Goal: Information Seeking & Learning: Learn about a topic

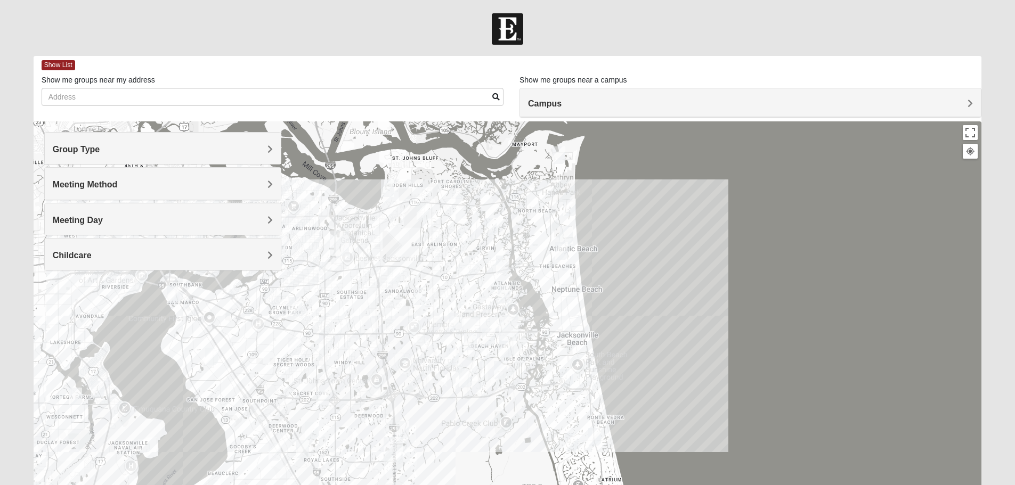
click at [256, 153] on h4 "Group Type" at bounding box center [163, 149] width 220 height 10
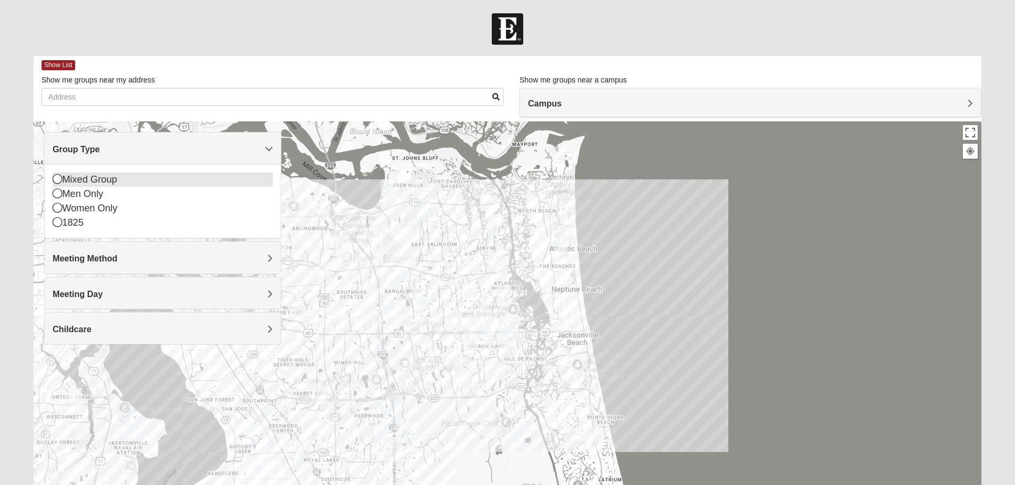
click at [58, 180] on icon at bounding box center [58, 179] width 10 height 10
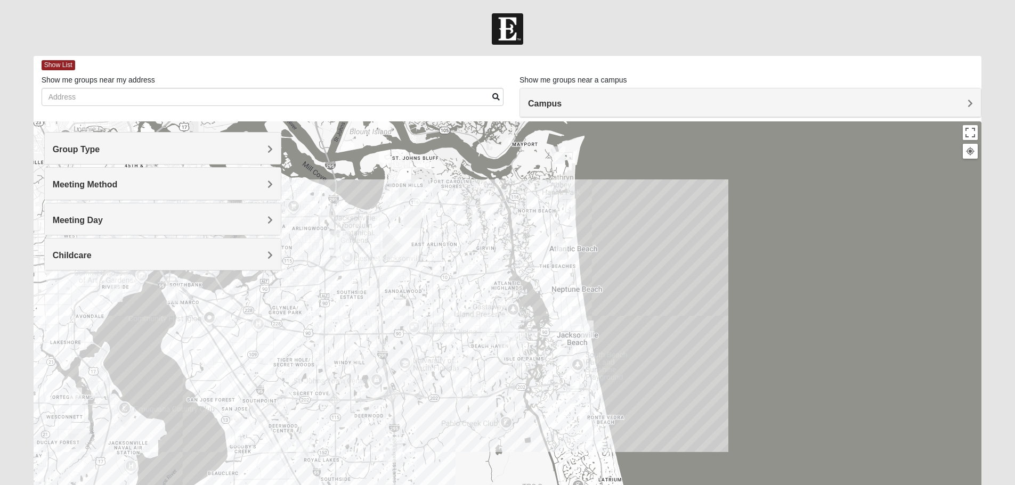
click at [96, 185] on span "Meeting Method" at bounding box center [85, 184] width 65 height 9
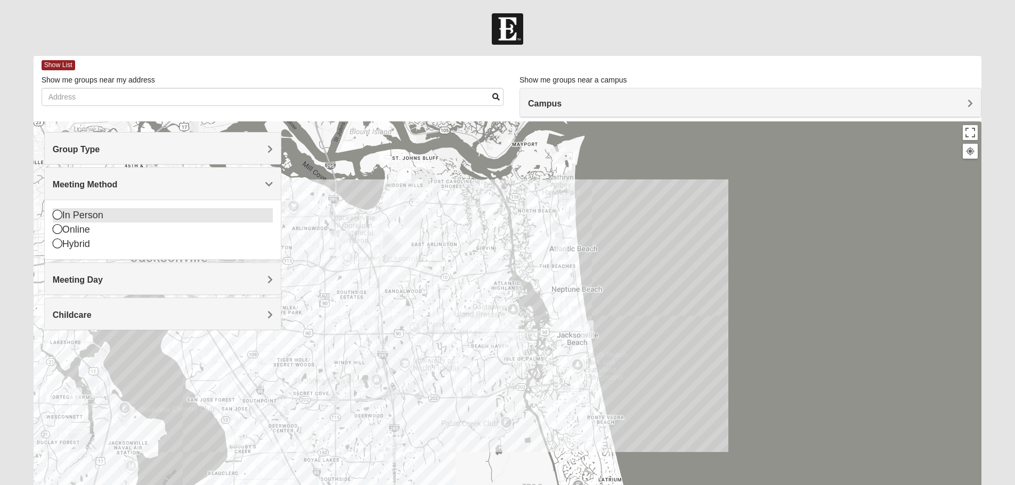
click at [58, 212] on icon at bounding box center [58, 215] width 10 height 10
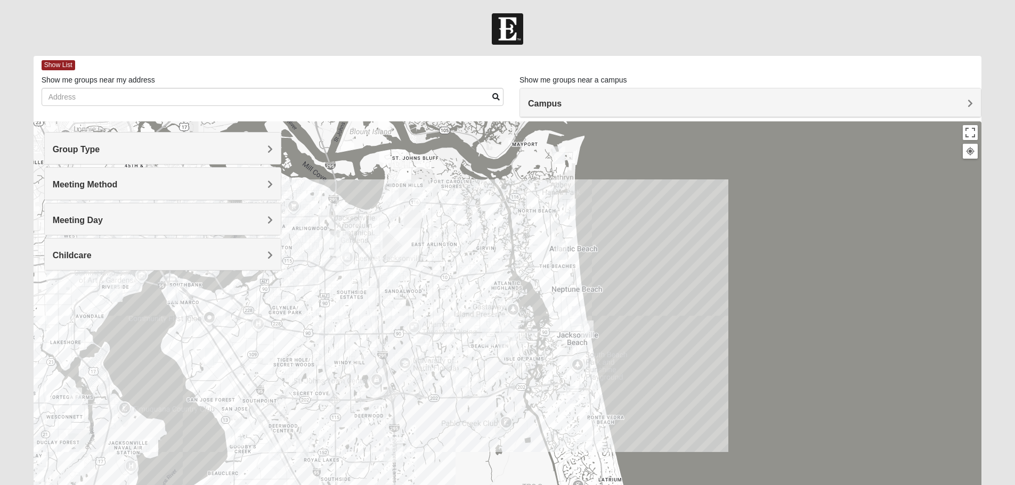
click at [158, 219] on h4 "Meeting Day" at bounding box center [163, 220] width 220 height 10
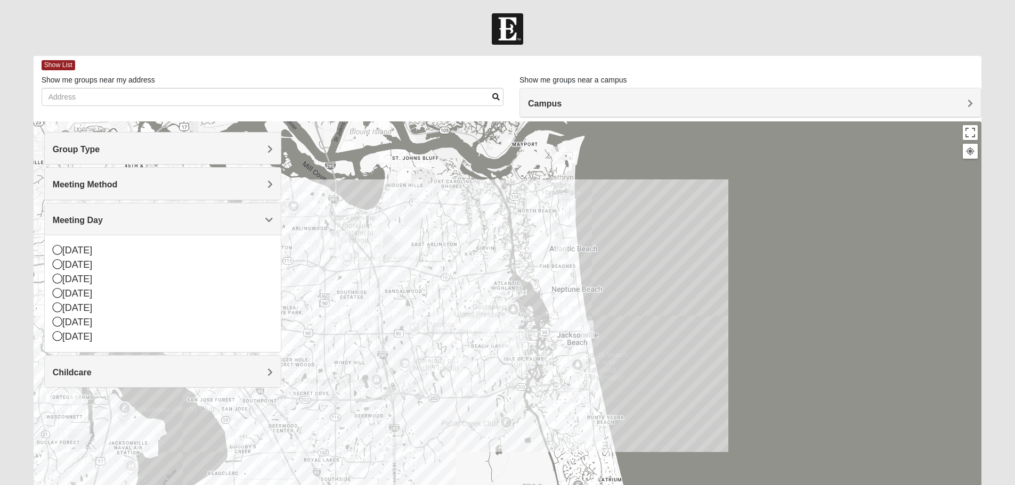
click at [158, 219] on h4 "Meeting Day" at bounding box center [163, 220] width 220 height 10
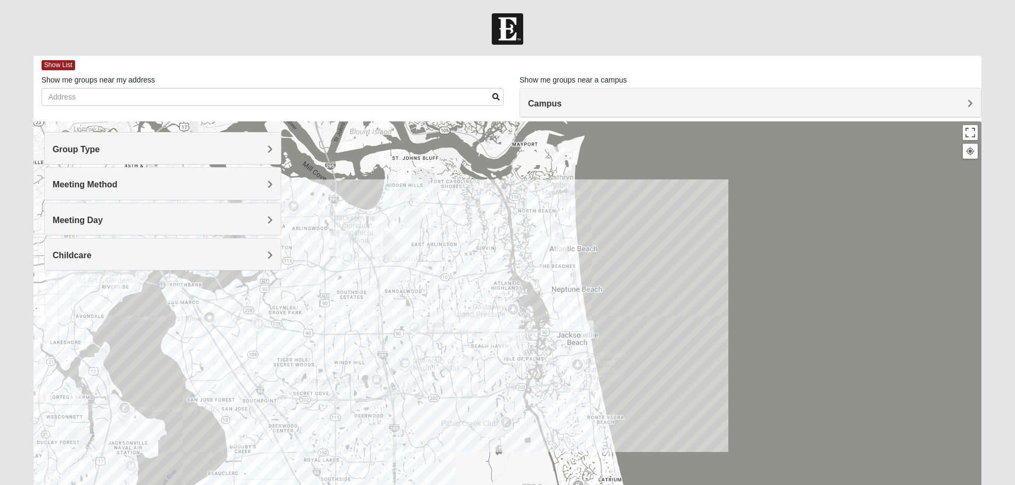
click at [175, 221] on h4 "Meeting Day" at bounding box center [163, 220] width 220 height 10
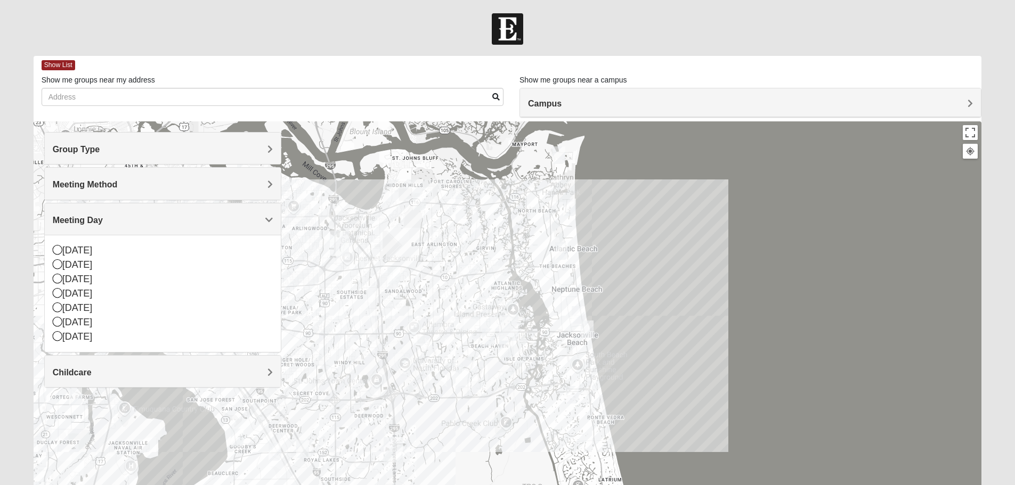
click at [175, 221] on h4 "Meeting Day" at bounding box center [163, 220] width 220 height 10
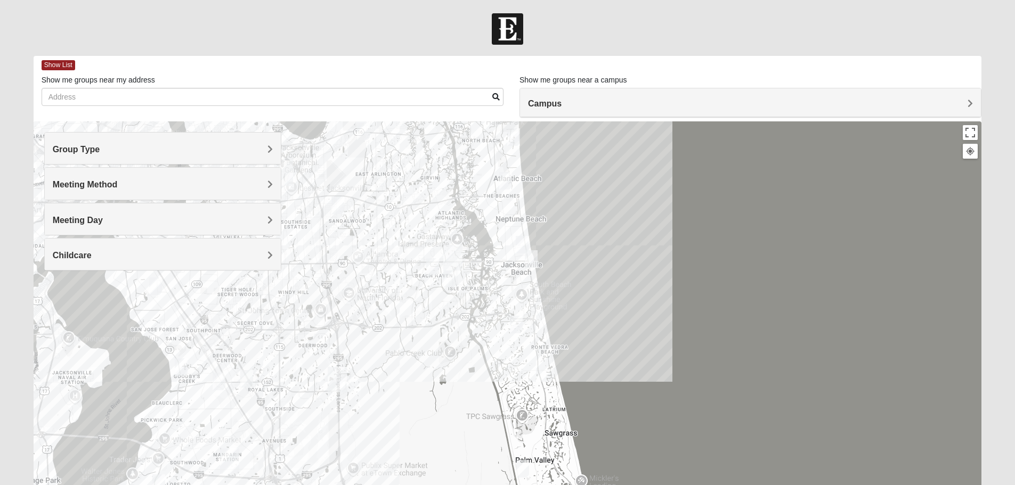
drag, startPoint x: 535, startPoint y: 274, endPoint x: 480, endPoint y: 206, distance: 87.1
click at [480, 206] on div at bounding box center [508, 335] width 949 height 426
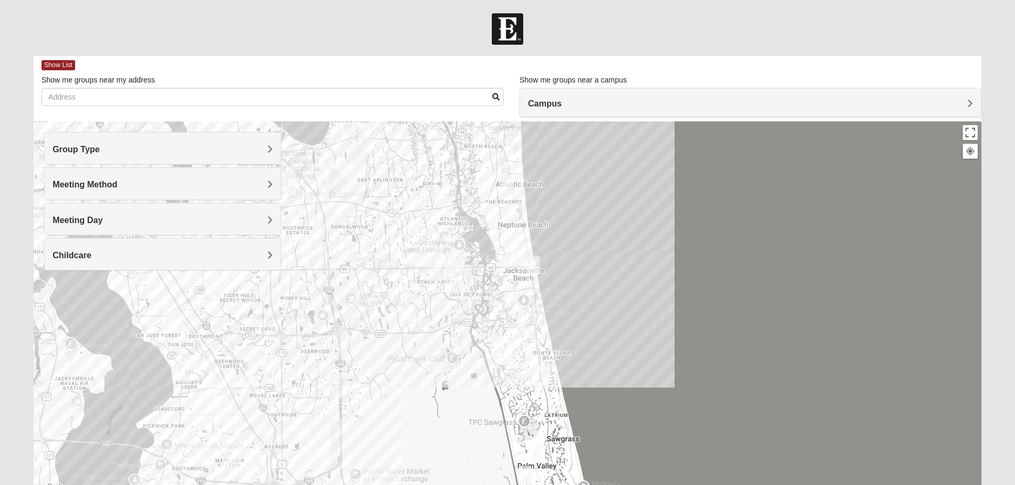
click at [134, 137] on div "Group Type" at bounding box center [163, 148] width 236 height 31
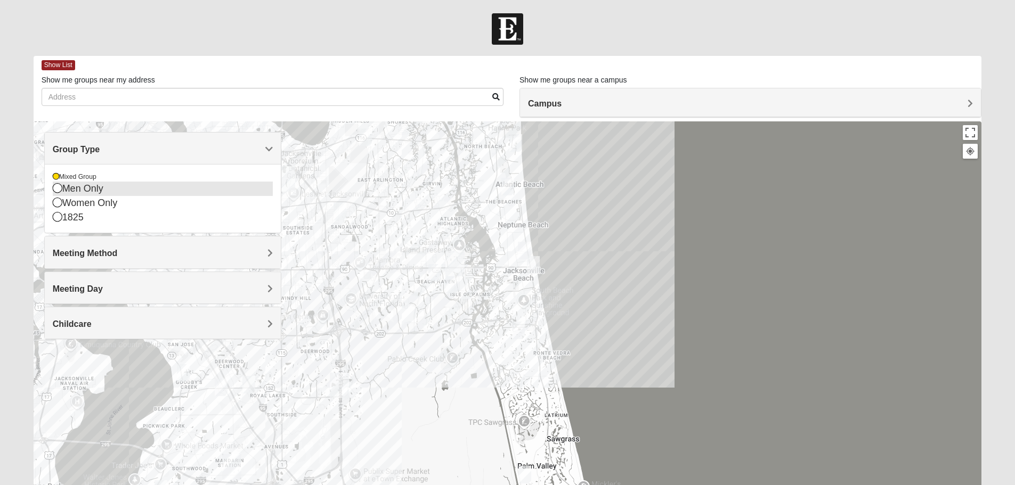
click at [79, 189] on div "Men Only" at bounding box center [163, 189] width 220 height 14
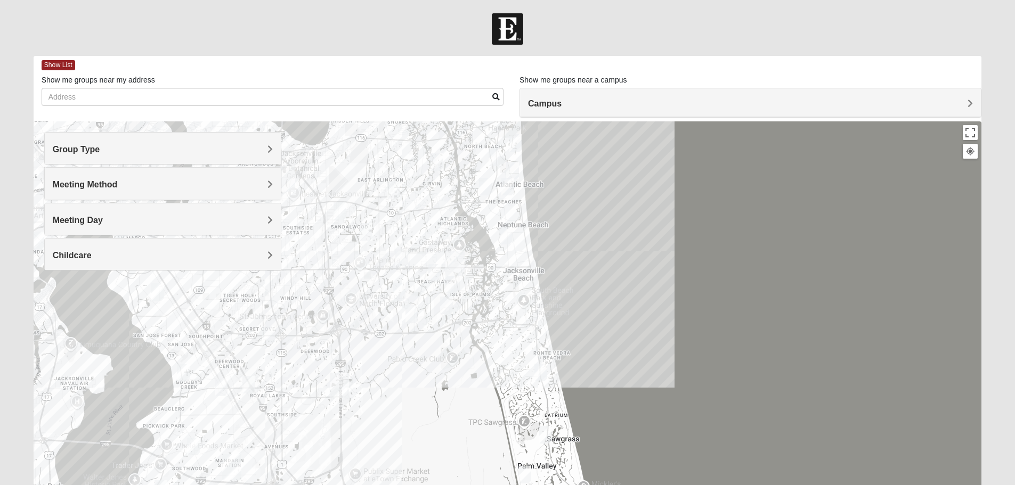
click at [79, 176] on div "Meeting Method" at bounding box center [163, 183] width 236 height 31
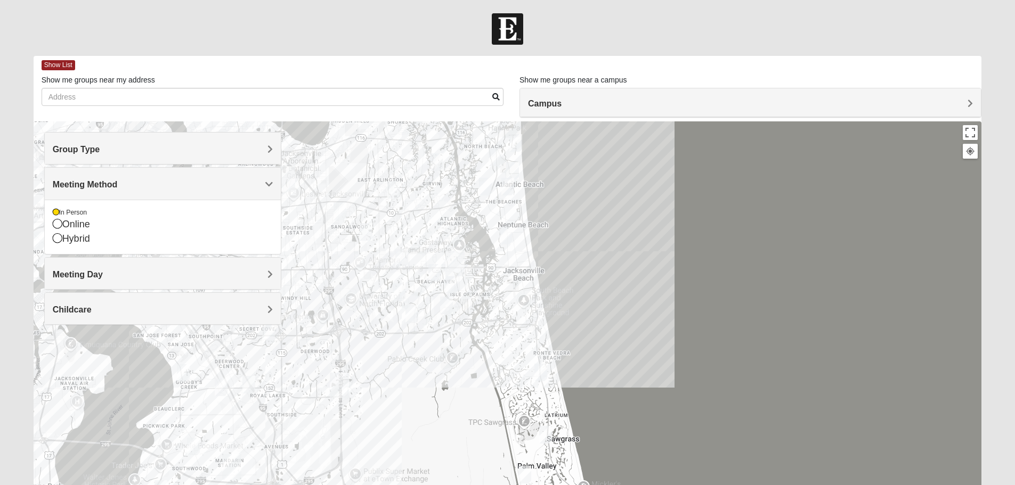
click at [82, 182] on span "Meeting Method" at bounding box center [85, 184] width 65 height 9
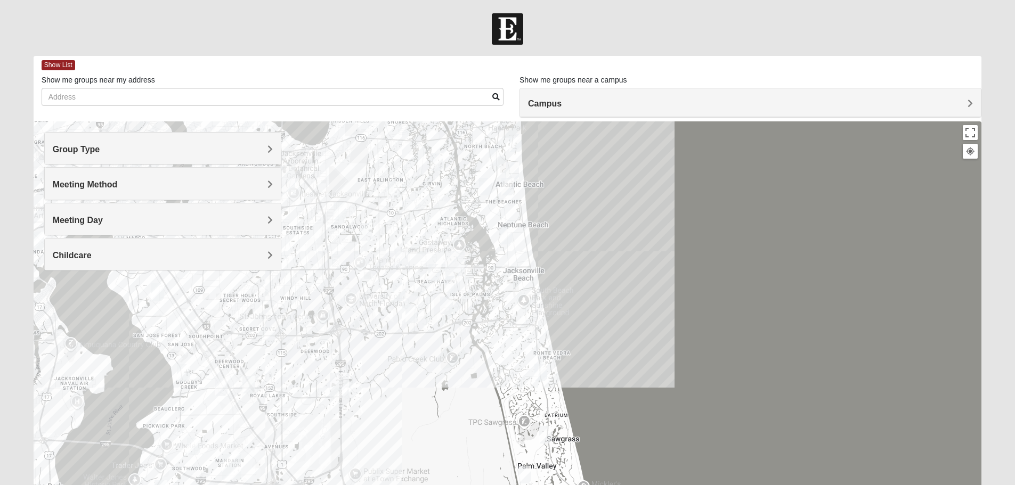
click at [80, 148] on span "Group Type" at bounding box center [76, 149] width 47 height 9
click at [81, 147] on span "Group Type" at bounding box center [76, 149] width 47 height 9
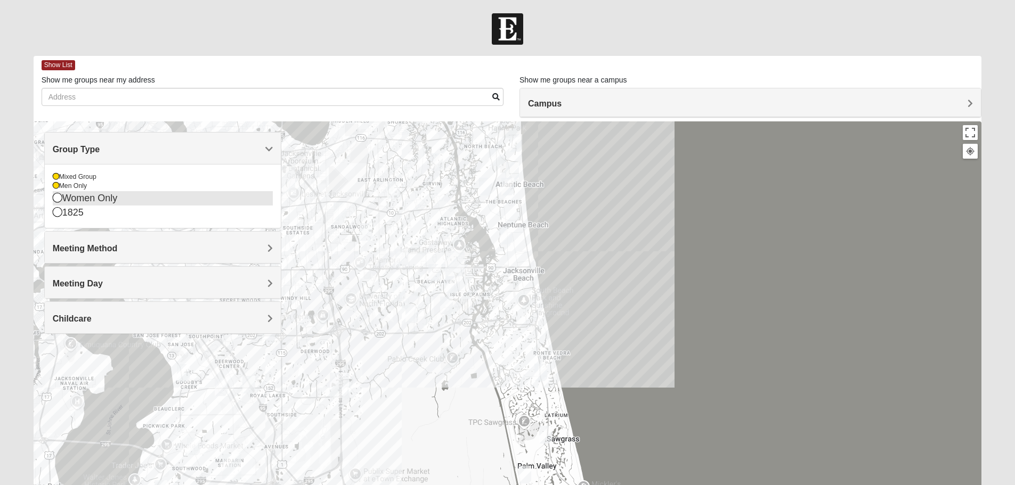
click at [92, 195] on div "Women Only" at bounding box center [163, 198] width 220 height 14
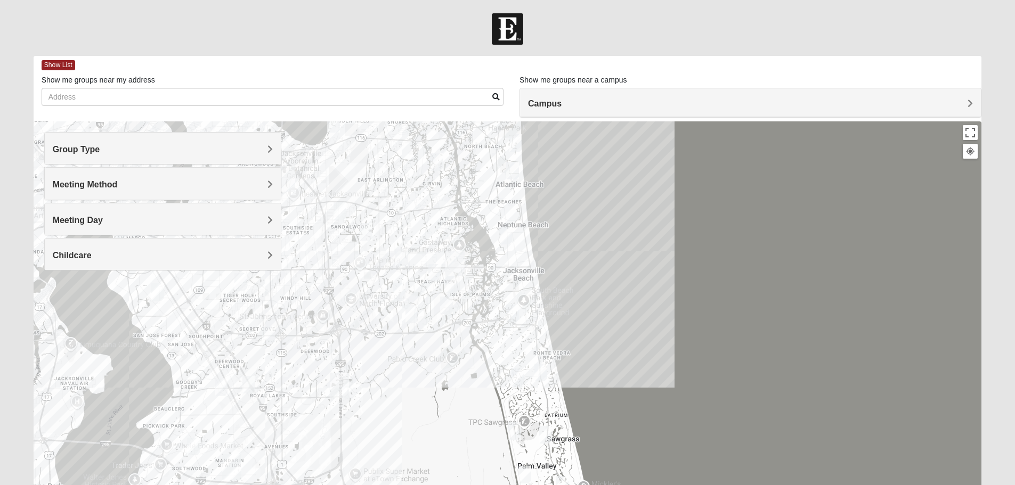
click at [93, 147] on span "Group Type" at bounding box center [76, 149] width 47 height 9
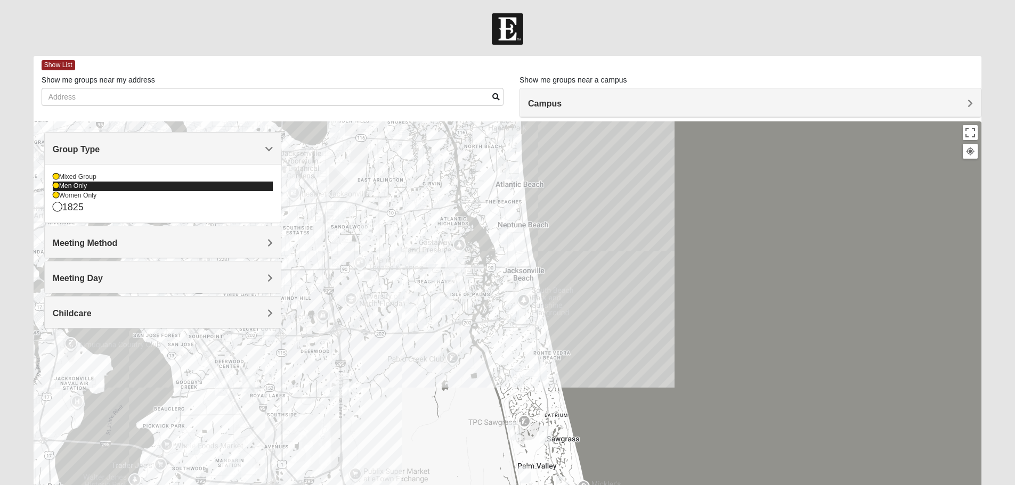
click at [72, 187] on div "Men Only" at bounding box center [163, 186] width 220 height 9
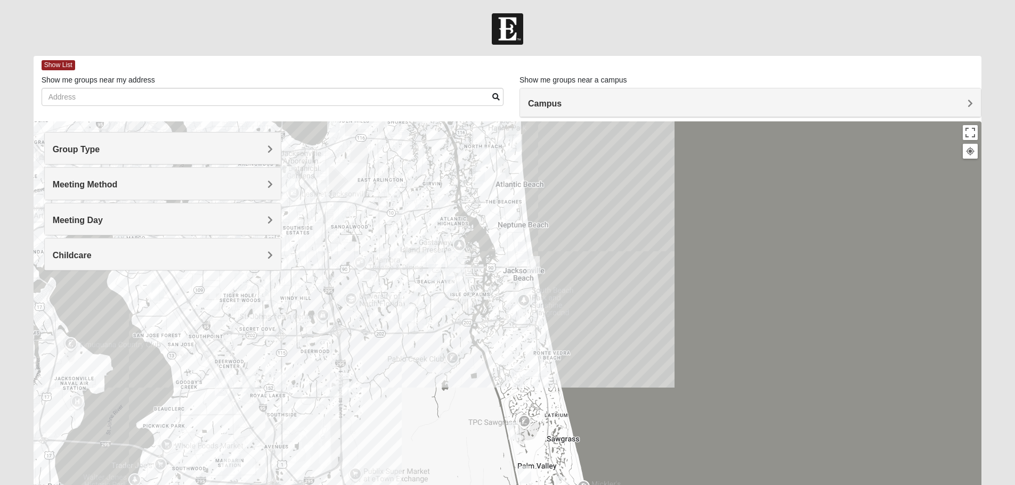
click at [78, 151] on span "Group Type" at bounding box center [76, 149] width 47 height 9
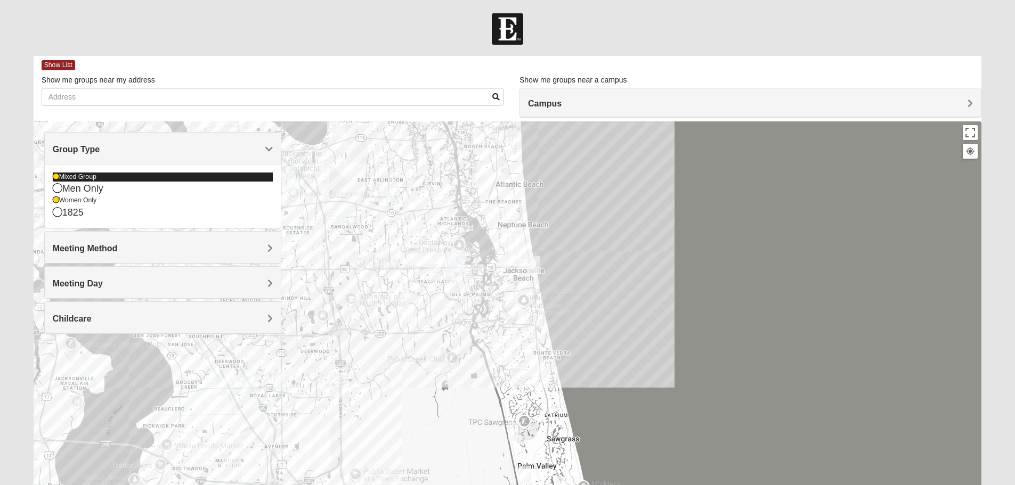
click at [76, 177] on div "Mixed Group" at bounding box center [163, 177] width 220 height 9
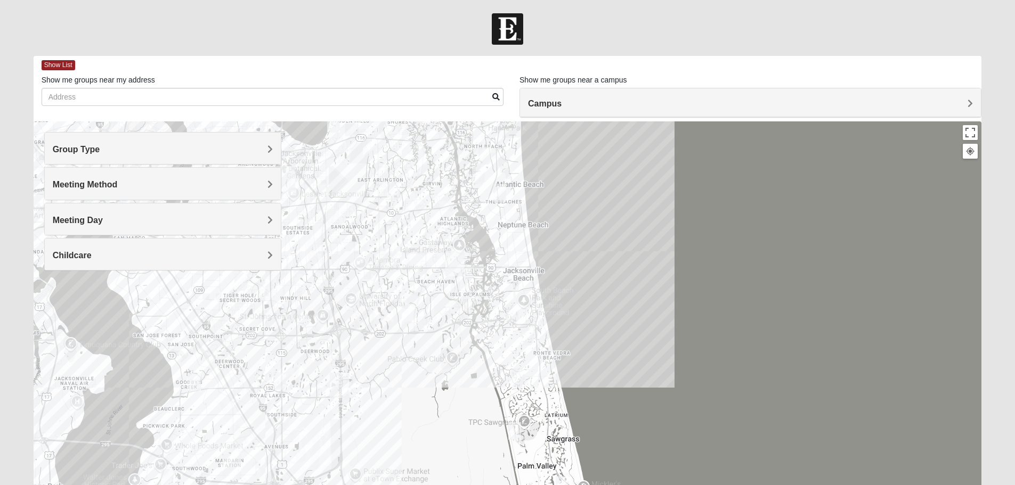
click at [79, 153] on span "Group Type" at bounding box center [76, 149] width 47 height 9
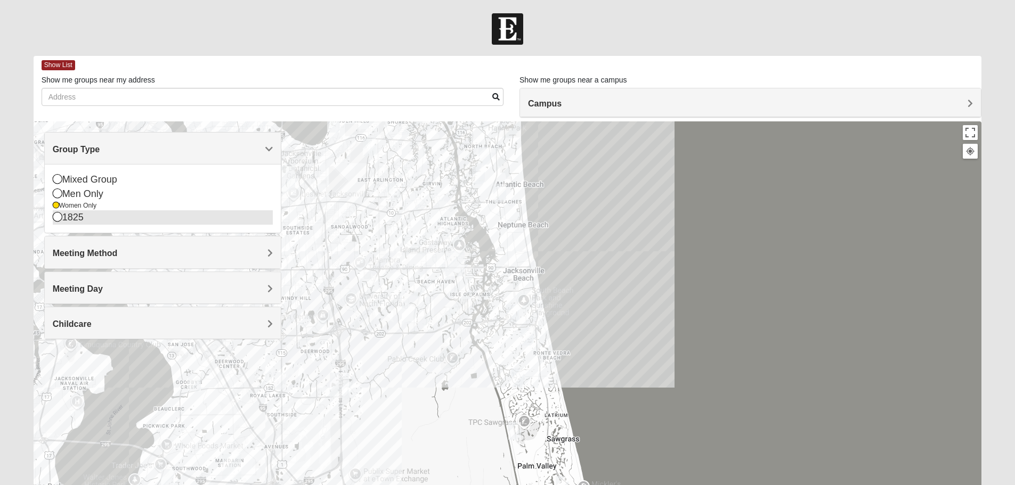
click at [75, 218] on div "1825" at bounding box center [163, 218] width 220 height 14
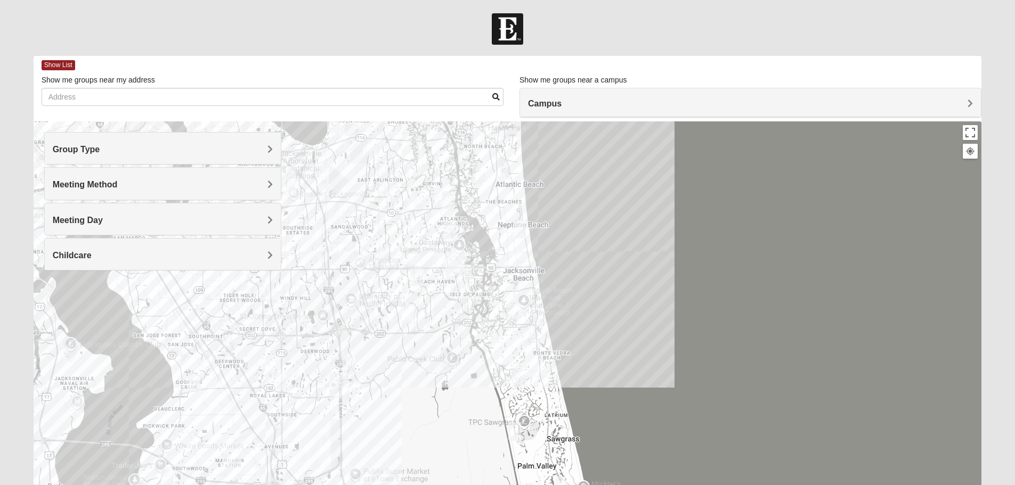
click at [86, 149] on span "Group Type" at bounding box center [76, 149] width 47 height 9
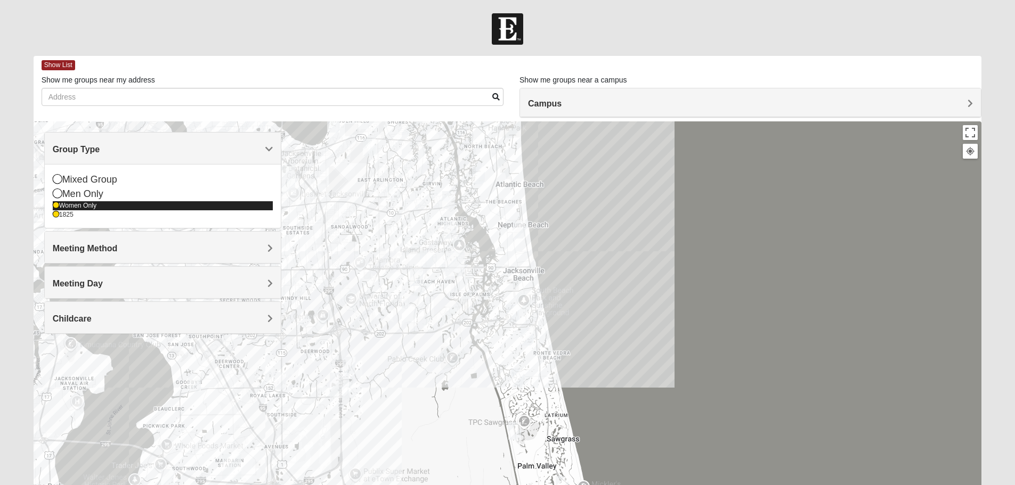
click at [82, 205] on div "Women Only" at bounding box center [163, 205] width 220 height 9
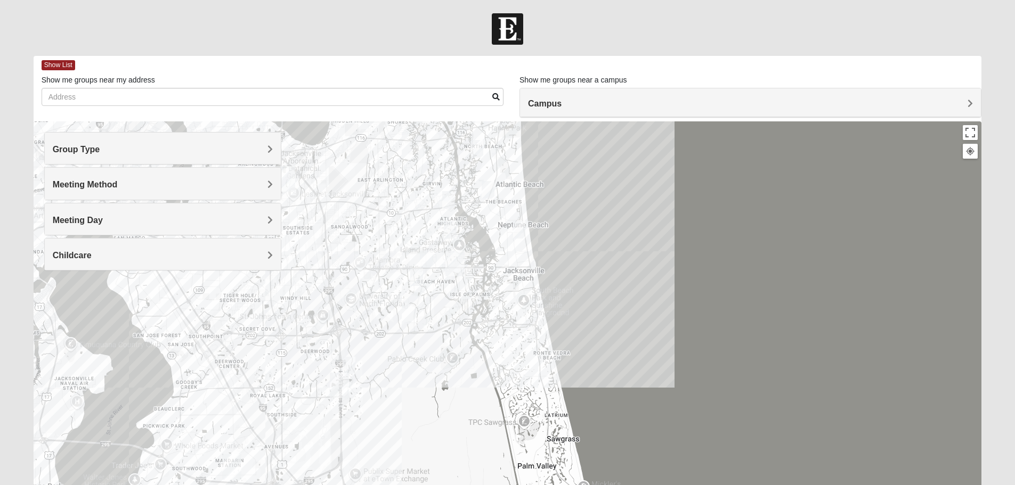
click at [96, 145] on span "Group Type" at bounding box center [76, 149] width 47 height 9
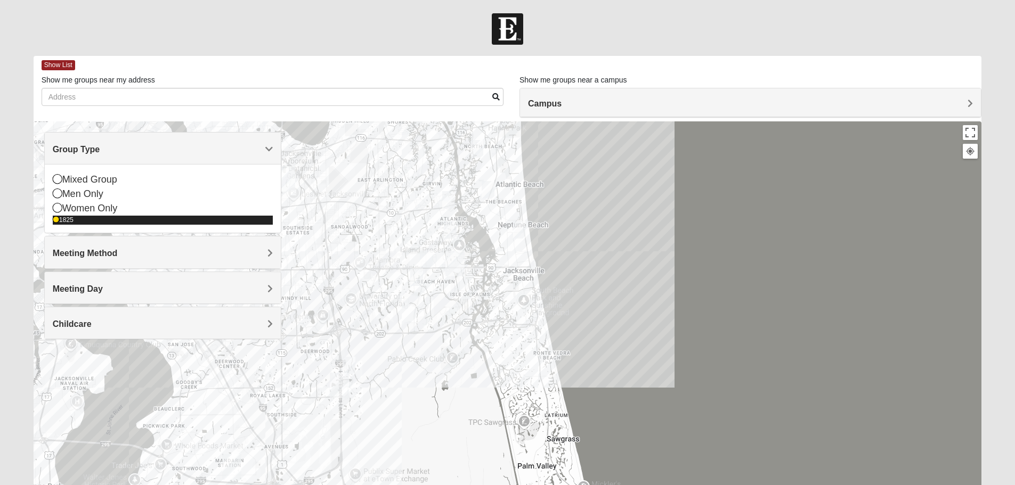
click at [68, 218] on div "1825" at bounding box center [163, 220] width 220 height 9
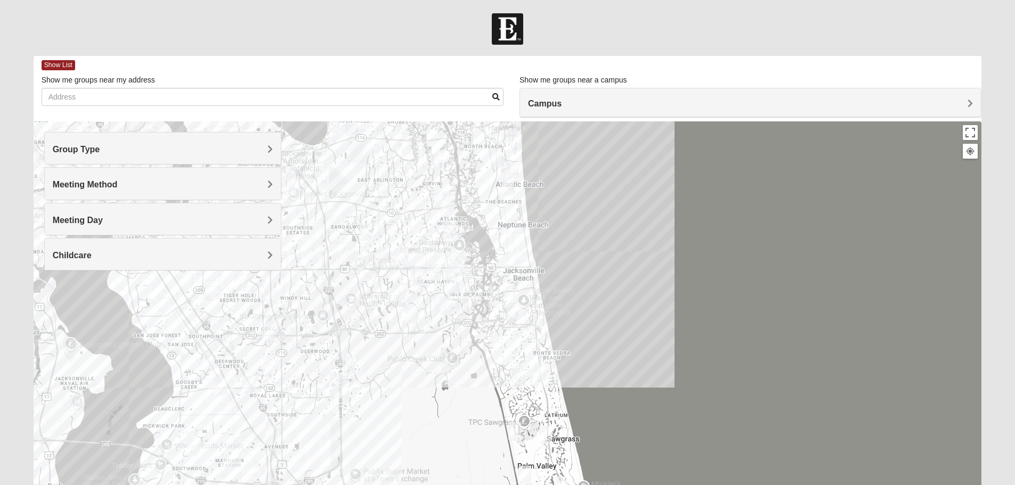
click at [91, 157] on div "Group Type" at bounding box center [163, 148] width 236 height 31
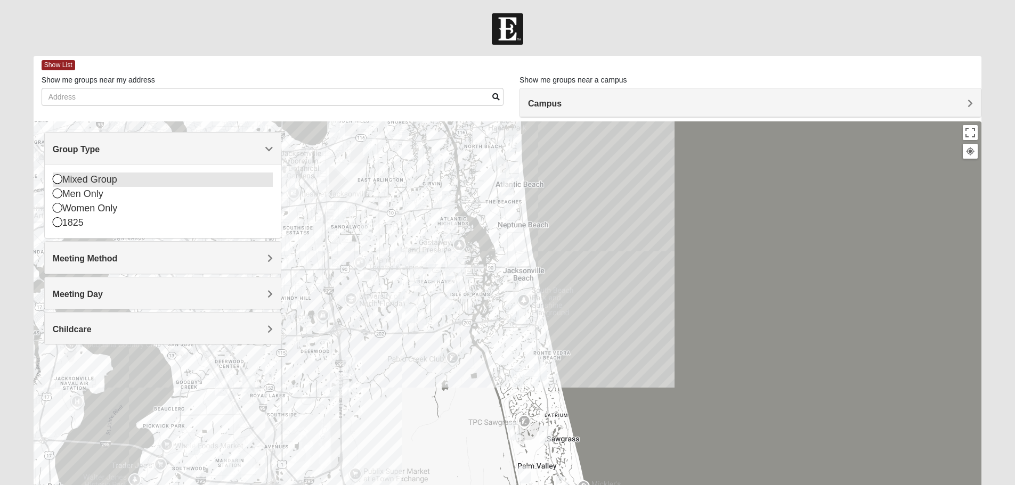
click at [92, 179] on div "Mixed Group" at bounding box center [163, 180] width 220 height 14
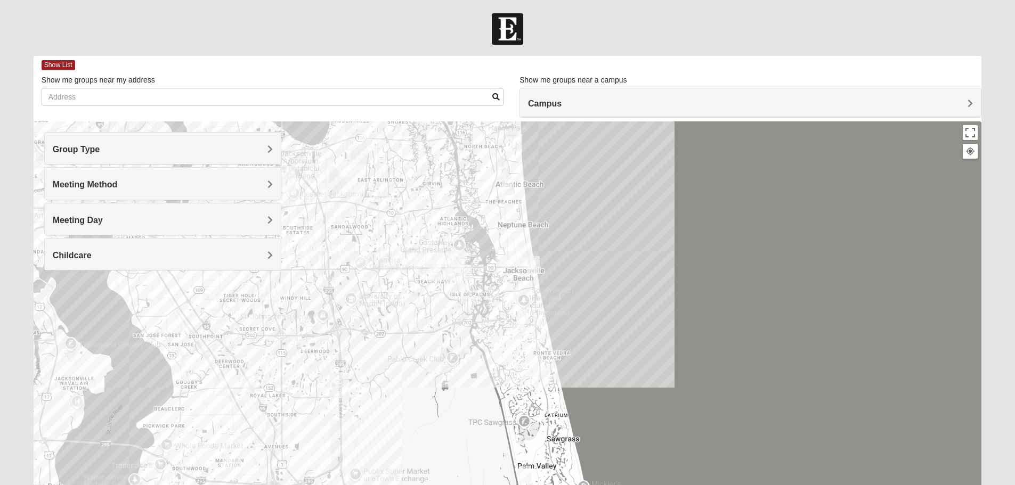
click at [102, 189] on span "Meeting Method" at bounding box center [85, 184] width 65 height 9
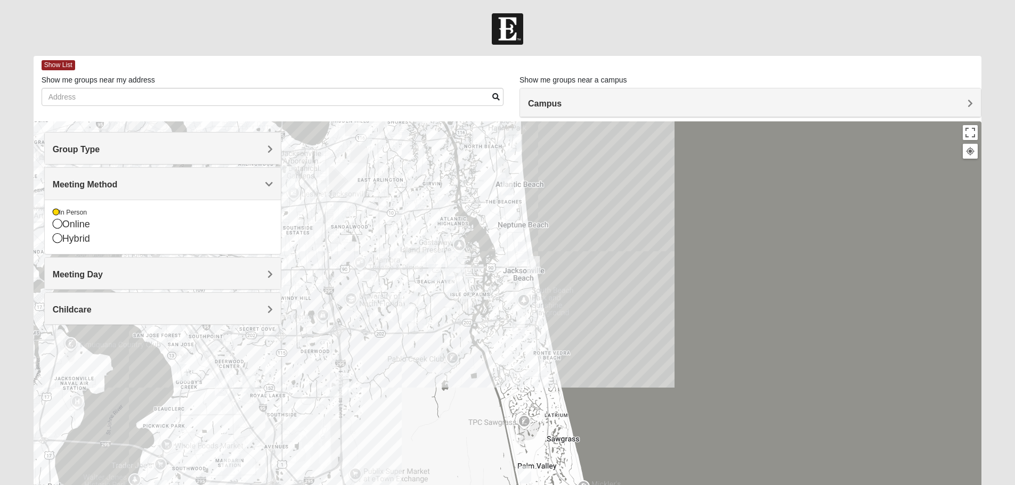
click at [102, 189] on span "Meeting Method" at bounding box center [85, 184] width 65 height 9
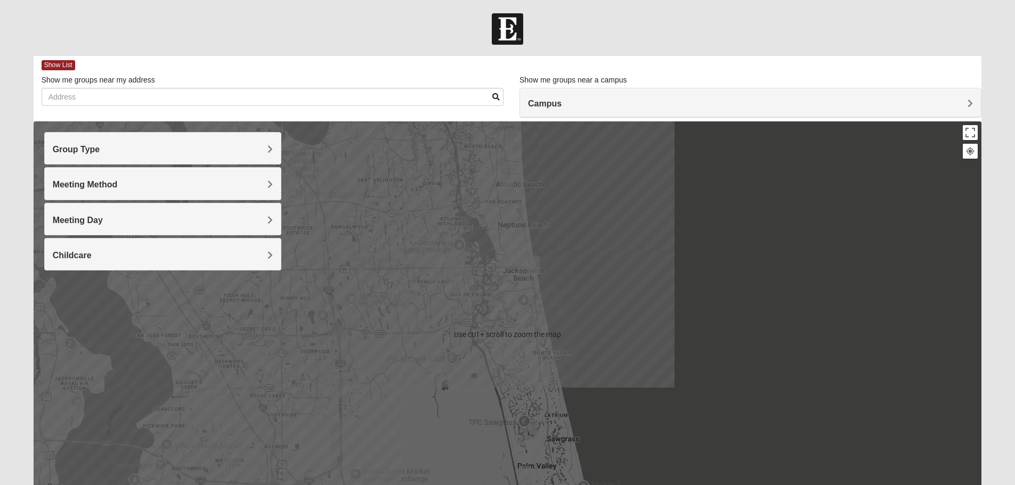
click at [491, 294] on div at bounding box center [508, 335] width 949 height 426
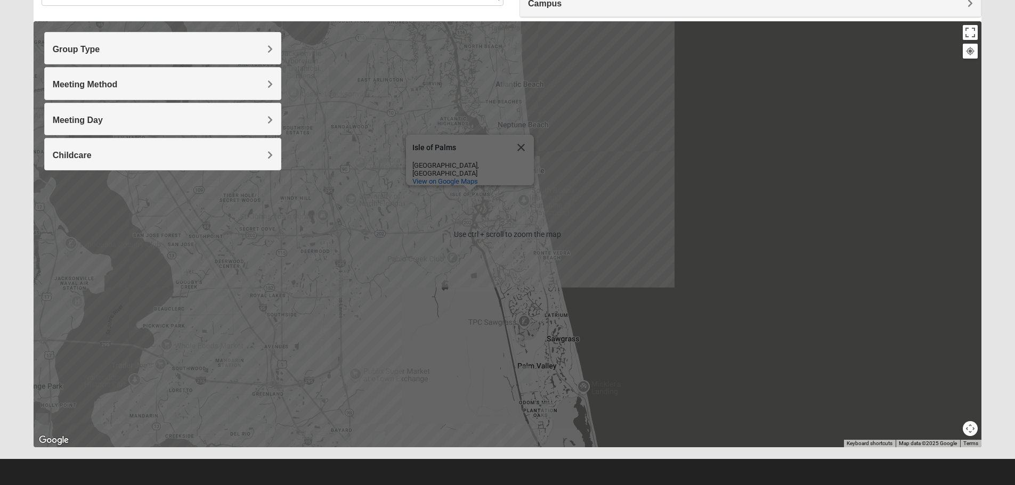
scroll to position [101, 0]
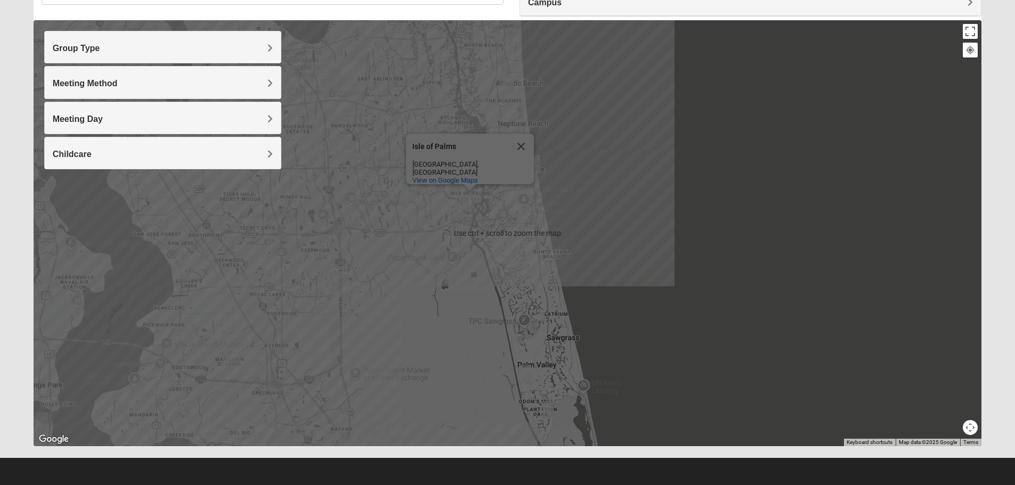
click at [490, 202] on div "[GEOGRAPHIC_DATA] [GEOGRAPHIC_DATA] [GEOGRAPHIC_DATA], [GEOGRAPHIC_DATA] View o…" at bounding box center [508, 233] width 949 height 426
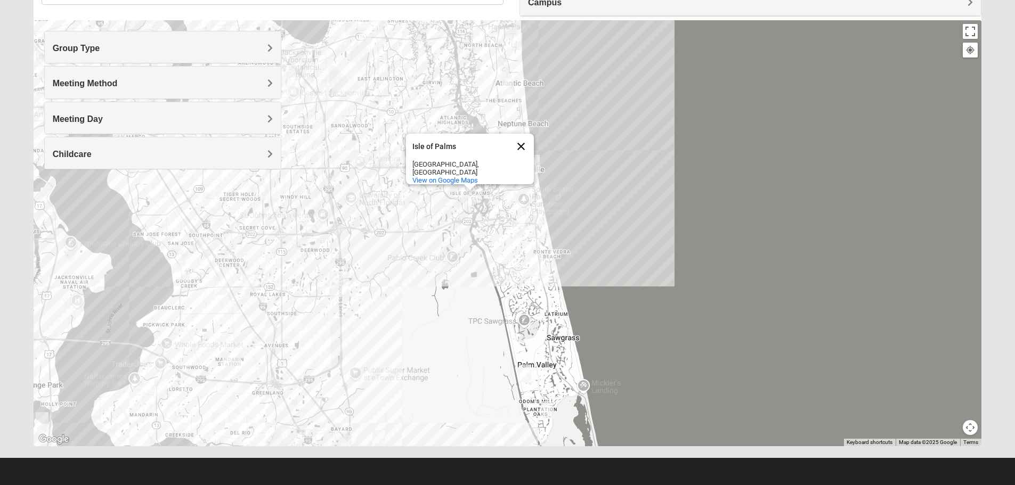
click at [516, 147] on button "Close" at bounding box center [521, 147] width 26 height 26
click at [536, 168] on img "Mixed Watkins 32250" at bounding box center [533, 164] width 21 height 26
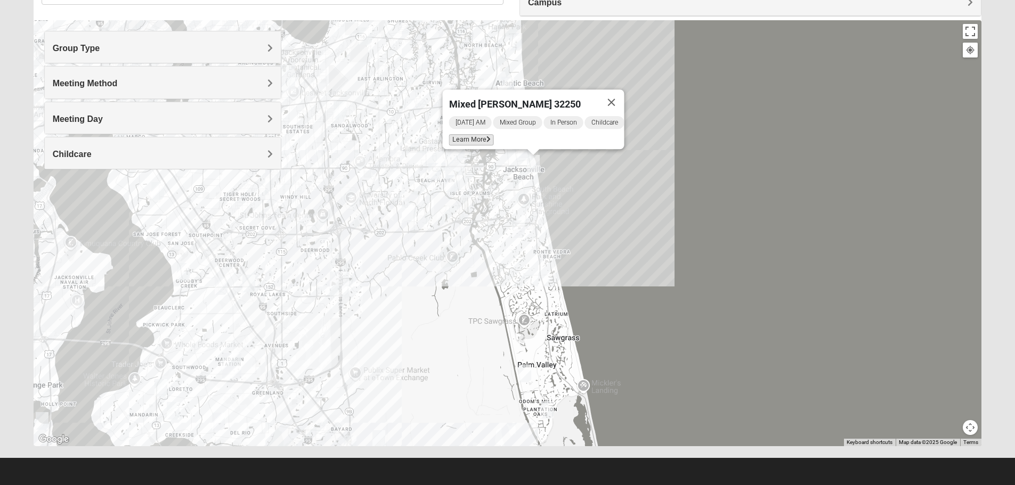
click at [474, 135] on span "Learn More" at bounding box center [471, 139] width 45 height 11
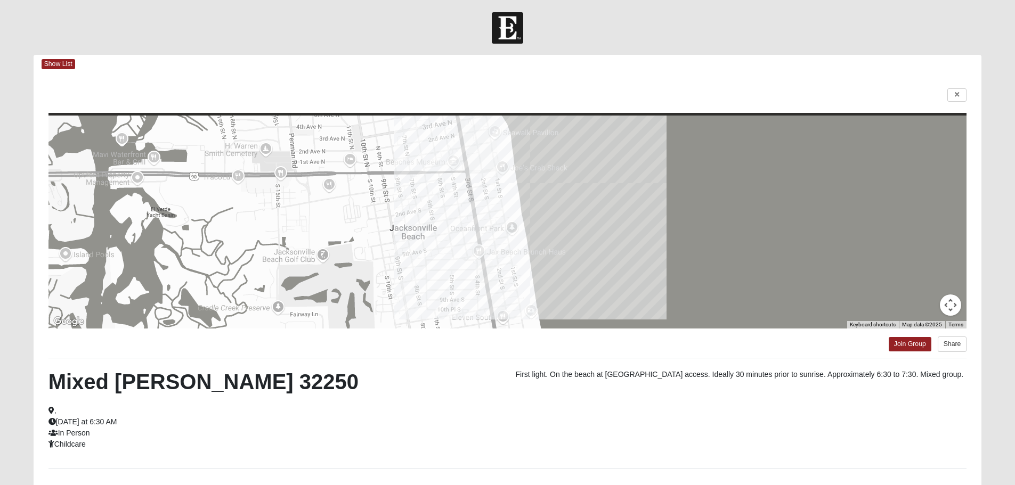
scroll to position [0, 0]
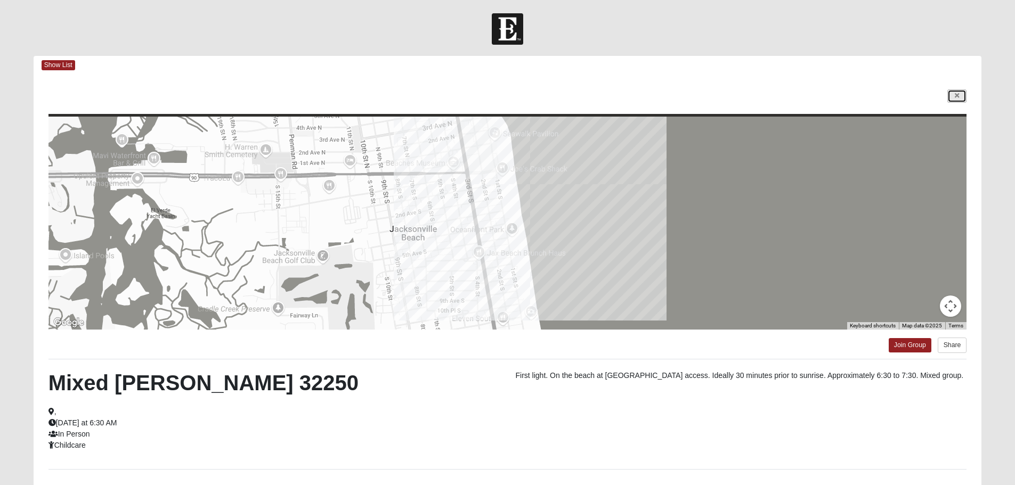
click at [952, 96] on link at bounding box center [957, 96] width 19 height 13
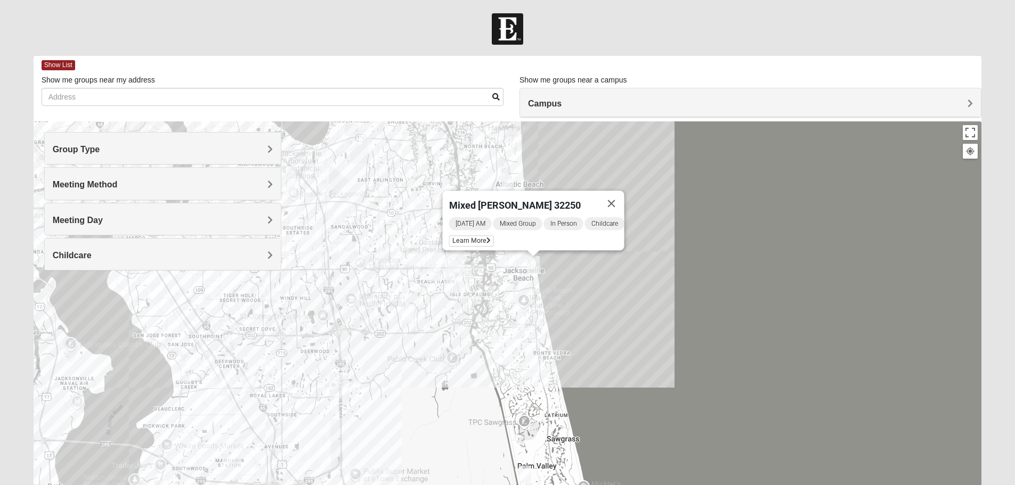
click at [524, 255] on img "Mixed Watkins 32250" at bounding box center [533, 265] width 21 height 26
click at [536, 265] on img "Mixed Watkins 32250" at bounding box center [533, 265] width 21 height 26
click at [465, 236] on span "Learn More" at bounding box center [471, 241] width 45 height 11
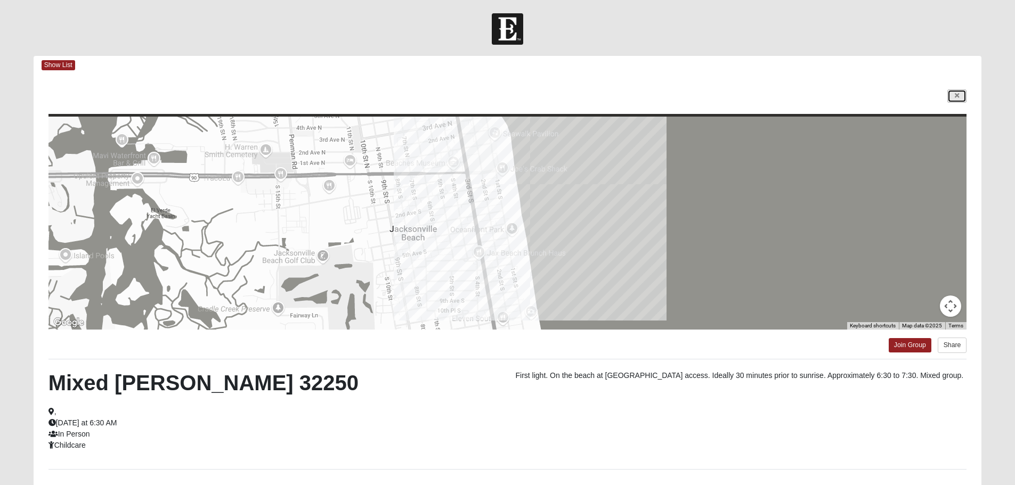
click at [948, 97] on link at bounding box center [957, 96] width 19 height 13
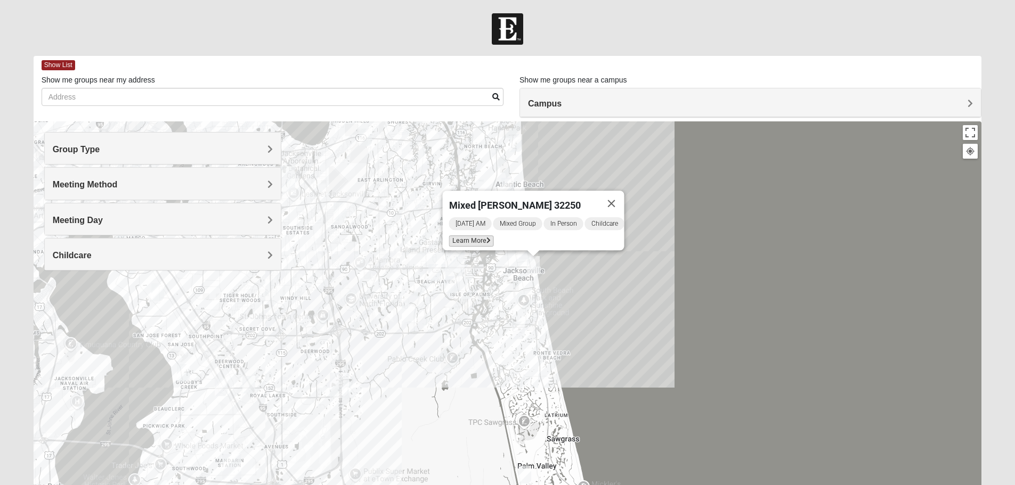
click at [471, 237] on span "Learn More" at bounding box center [471, 241] width 45 height 11
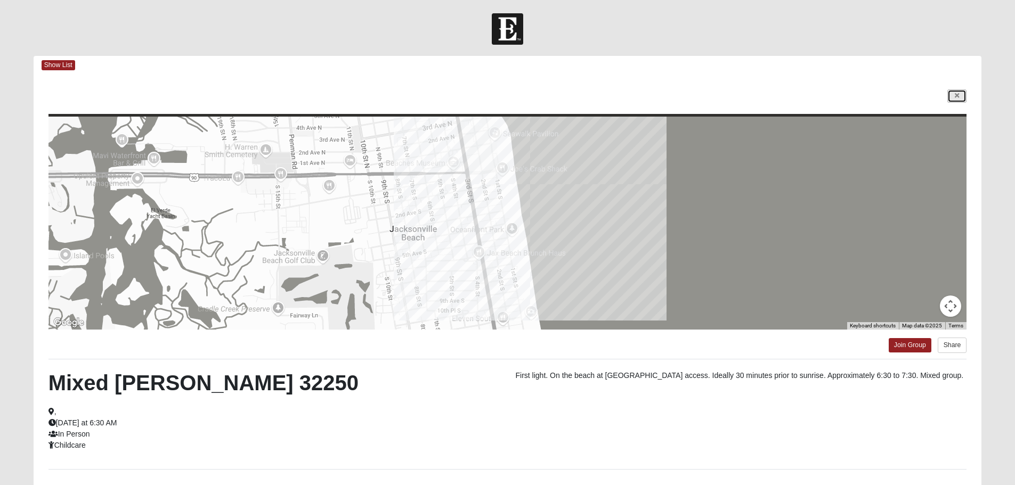
click at [959, 94] on icon at bounding box center [957, 96] width 4 height 6
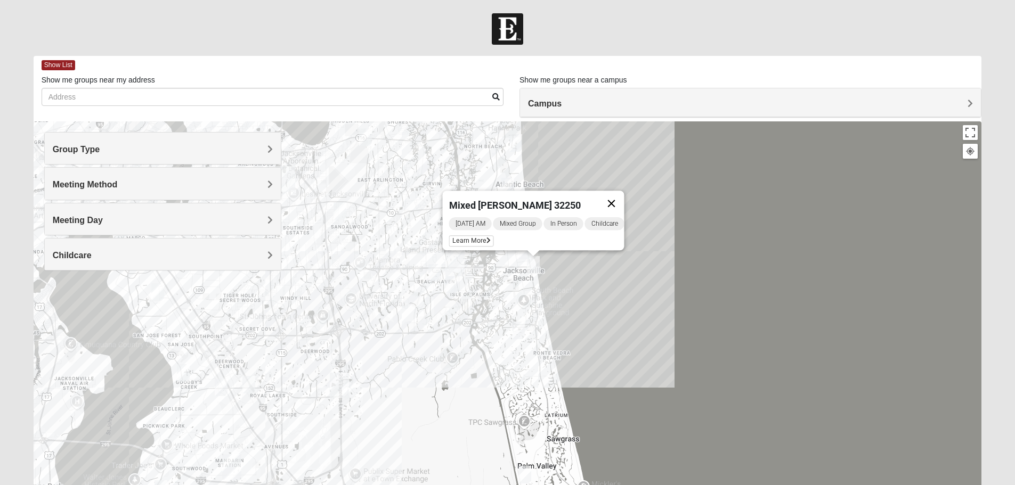
click at [624, 198] on button "Close" at bounding box center [611, 204] width 26 height 26
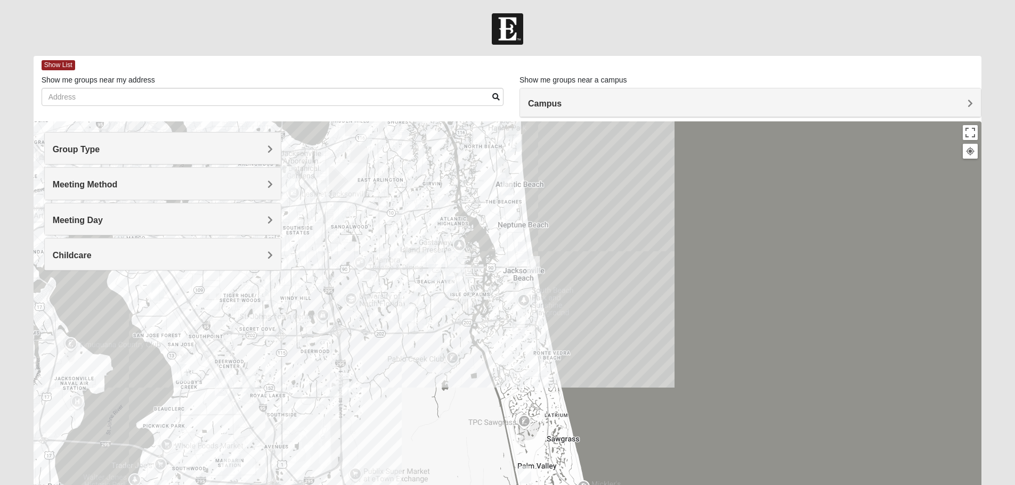
click at [524, 252] on img "Mixed Holowicki 32233" at bounding box center [524, 251] width 21 height 26
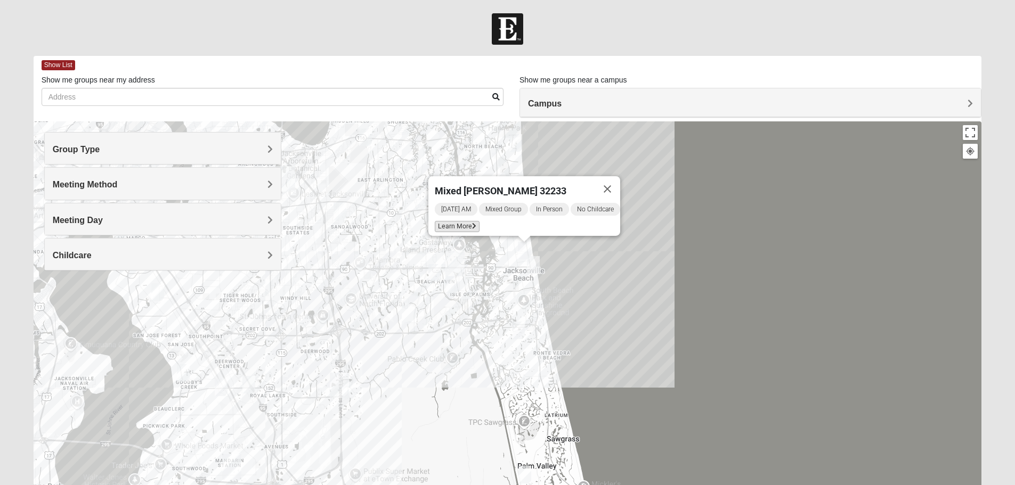
click at [462, 221] on span "Learn More" at bounding box center [457, 226] width 45 height 11
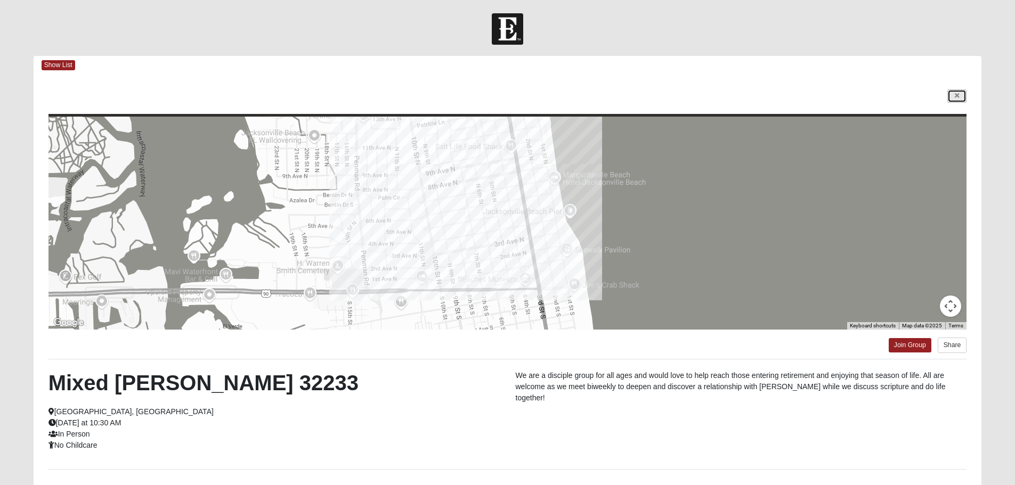
click at [956, 95] on icon at bounding box center [957, 96] width 4 height 6
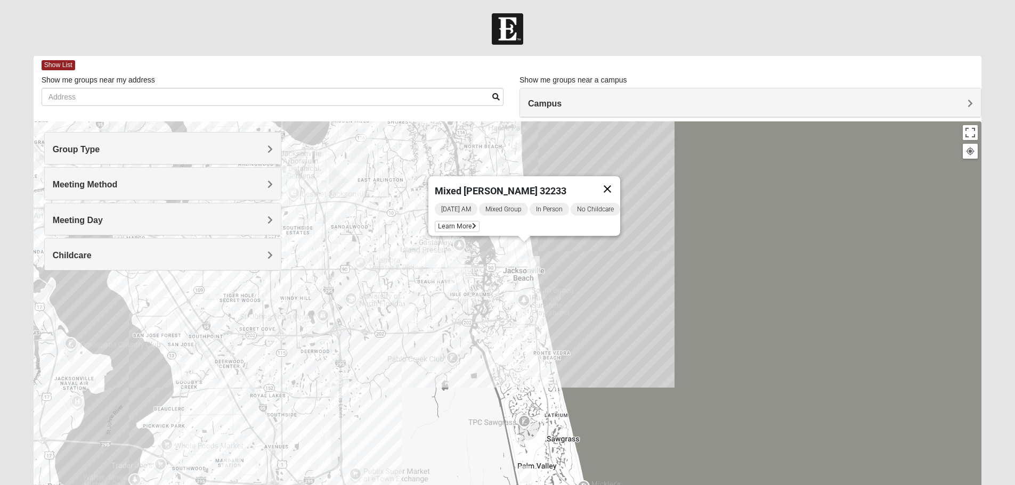
click at [614, 182] on button "Close" at bounding box center [608, 189] width 26 height 26
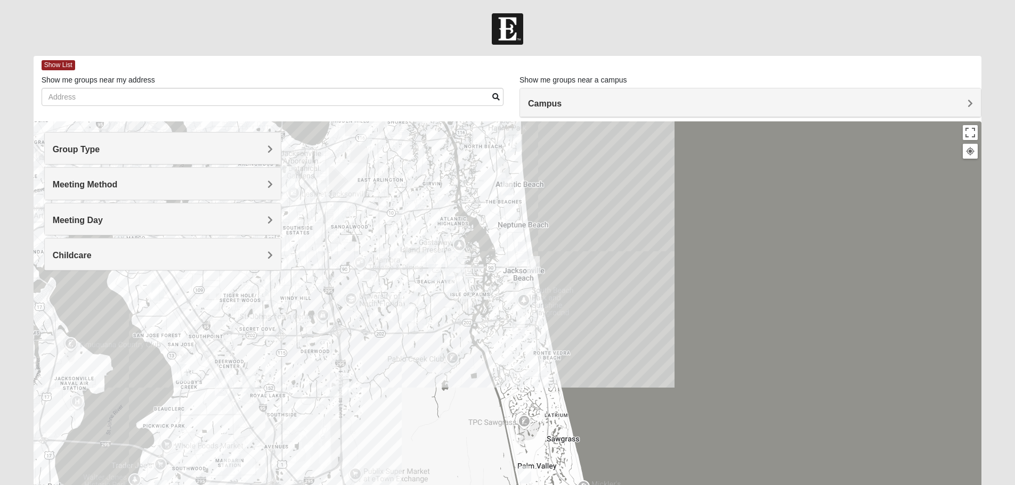
click at [504, 184] on img "Mixed Dennis 32233" at bounding box center [507, 187] width 21 height 26
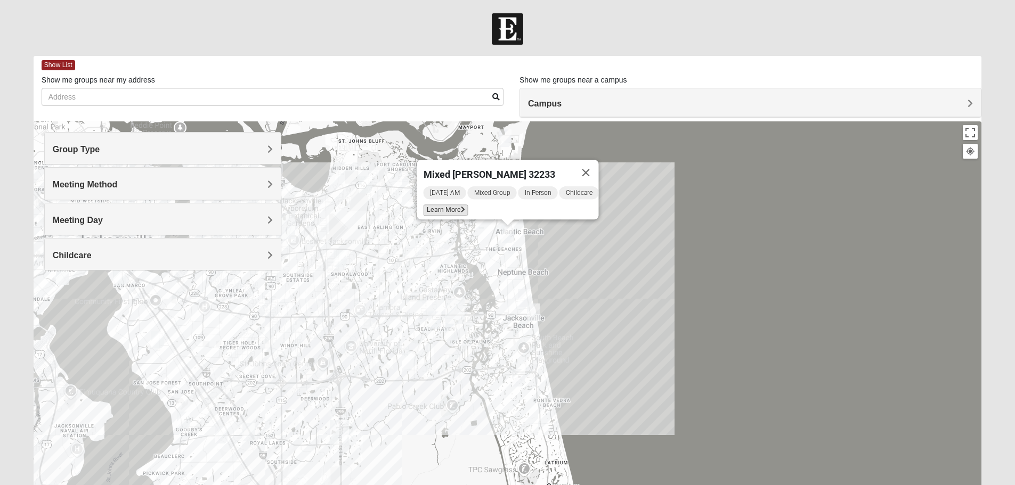
click at [454, 205] on span "Learn More" at bounding box center [445, 210] width 45 height 11
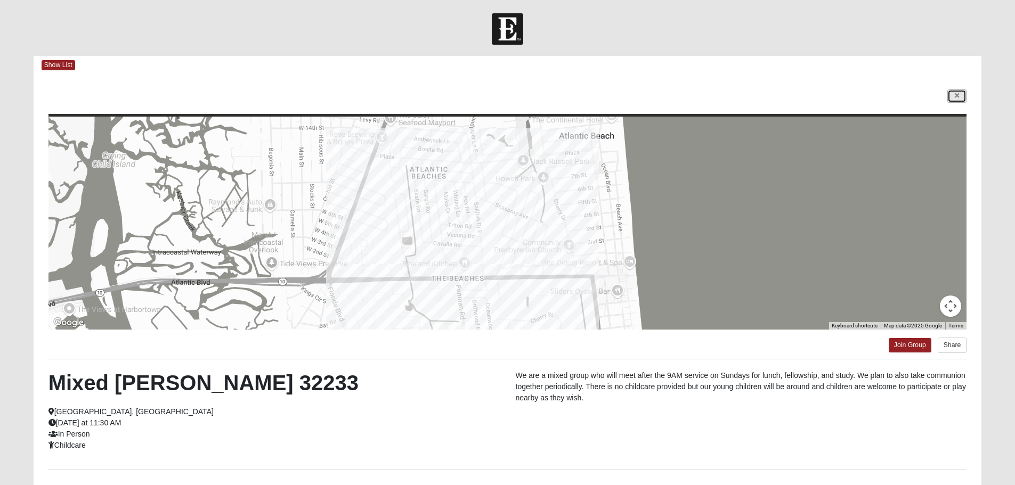
click at [961, 94] on link at bounding box center [957, 96] width 19 height 13
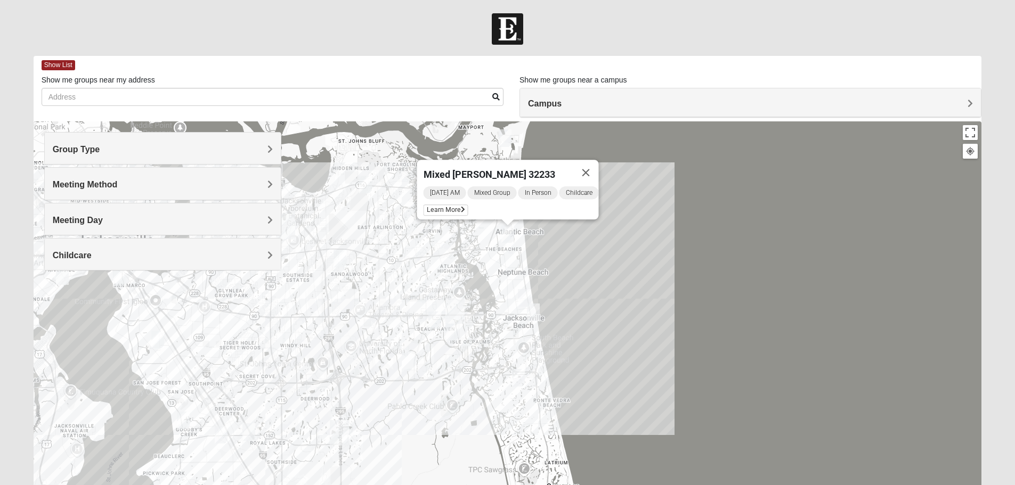
click at [586, 167] on button "Close" at bounding box center [586, 173] width 26 height 26
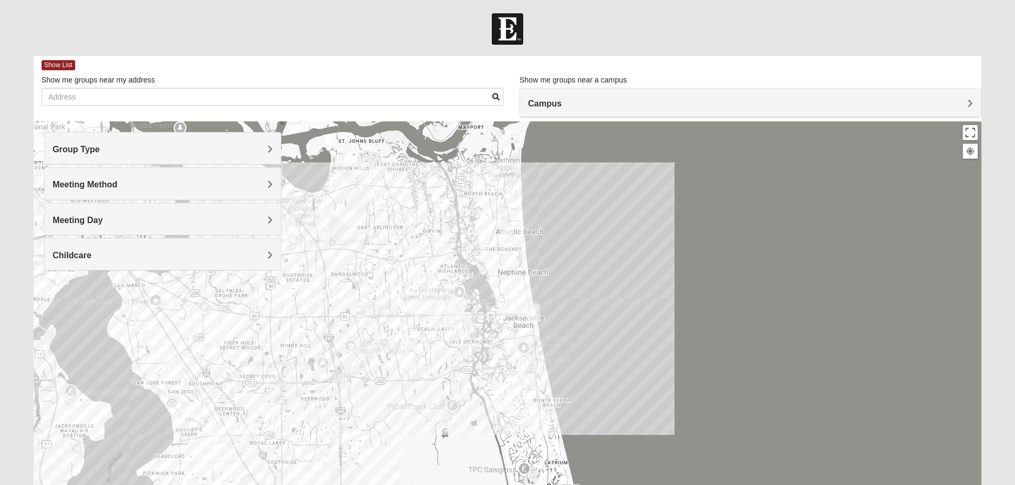
click at [514, 191] on img "Mixed Lammie 32233" at bounding box center [515, 190] width 21 height 26
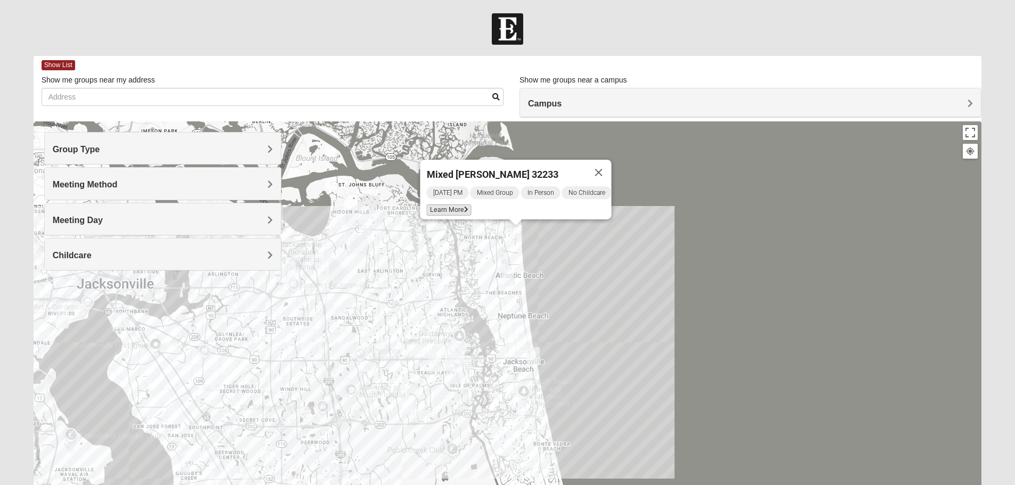
click at [457, 205] on span "Learn More" at bounding box center [448, 210] width 45 height 11
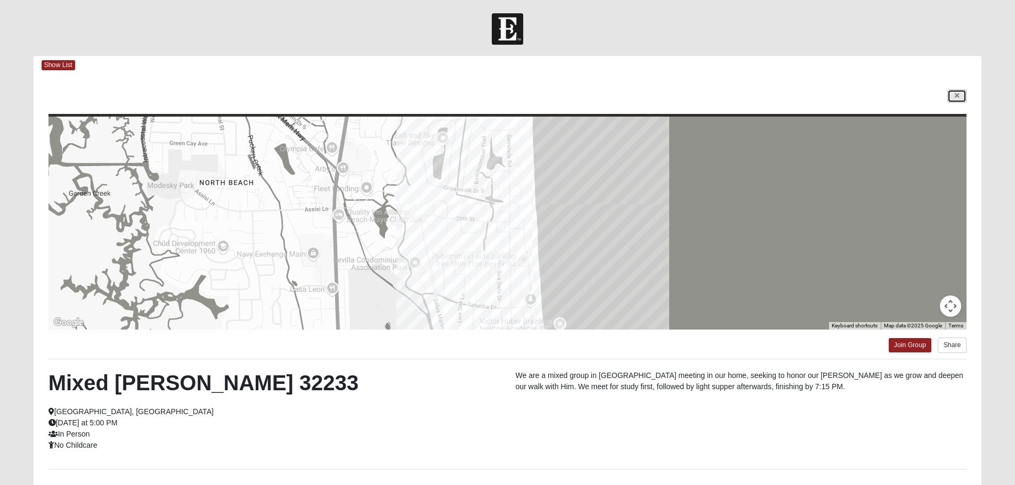
click at [957, 96] on icon at bounding box center [957, 96] width 4 height 6
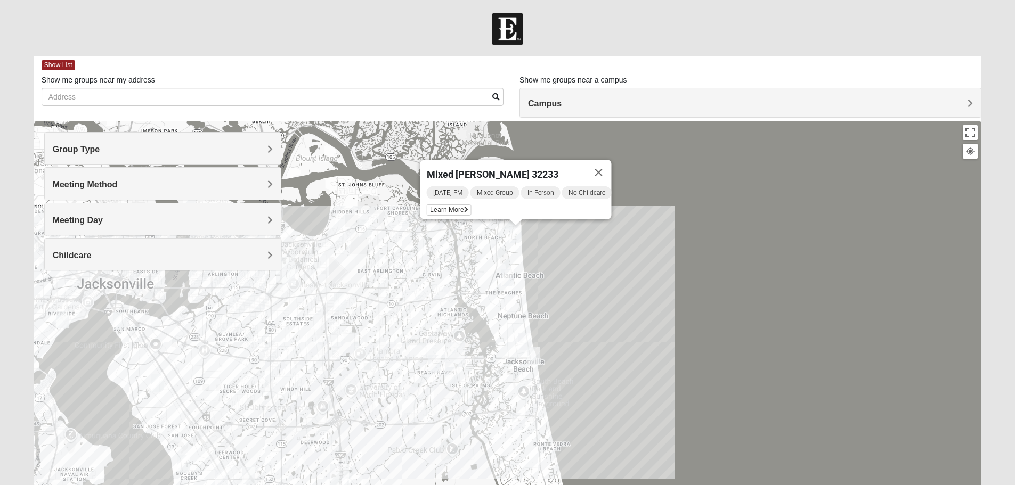
click at [519, 421] on img "Mixed Hays 32082" at bounding box center [518, 422] width 21 height 26
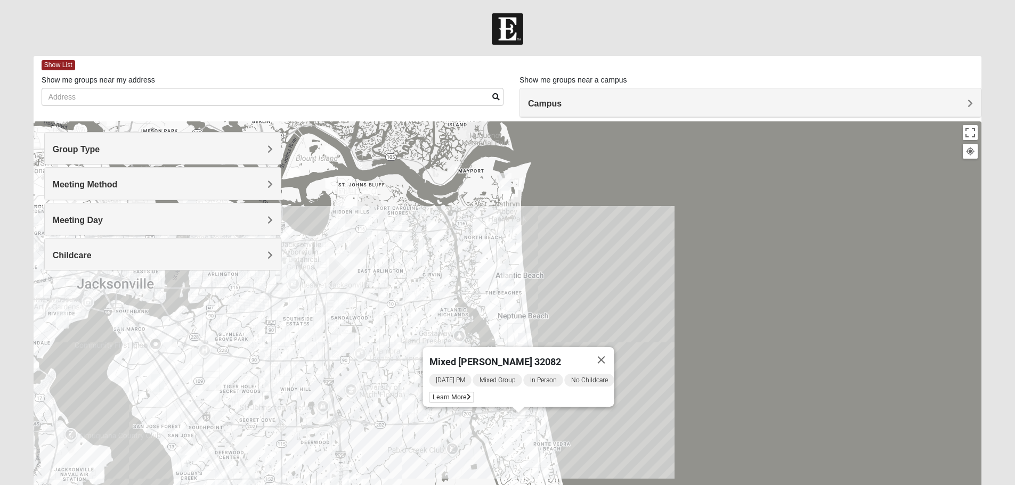
click at [459, 399] on div "[DATE] PM Mixed Group In Person No Childcare Learn More" at bounding box center [521, 390] width 185 height 34
click at [456, 394] on span "Learn More" at bounding box center [451, 397] width 45 height 11
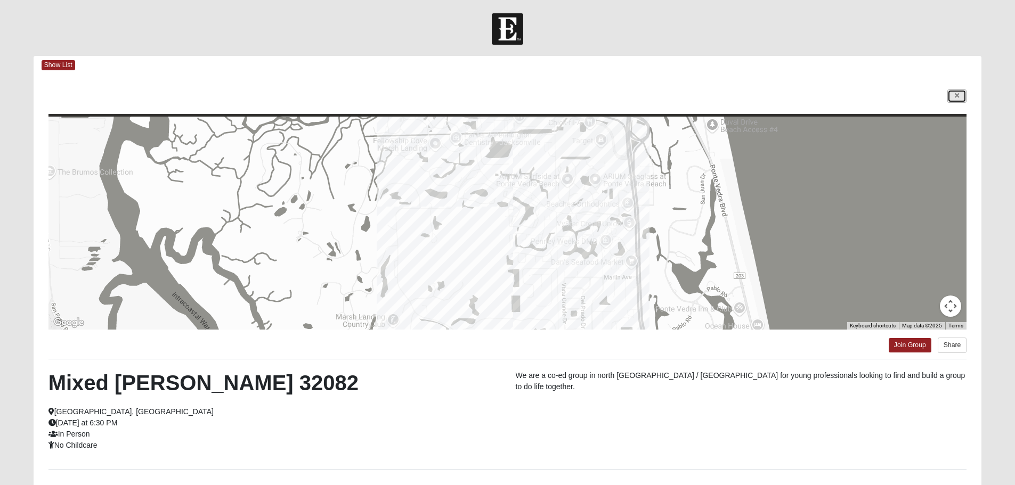
click at [958, 99] on icon at bounding box center [957, 96] width 4 height 6
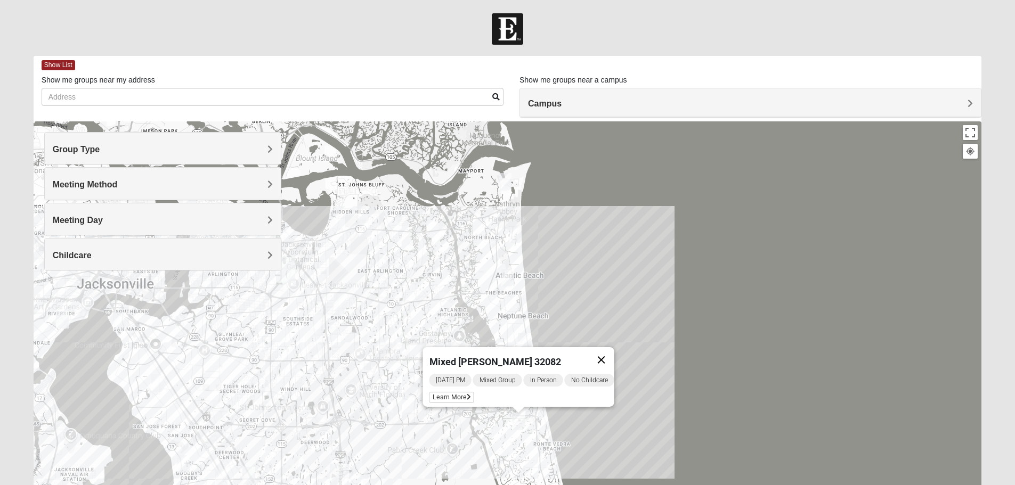
click at [606, 352] on button "Close" at bounding box center [601, 360] width 26 height 26
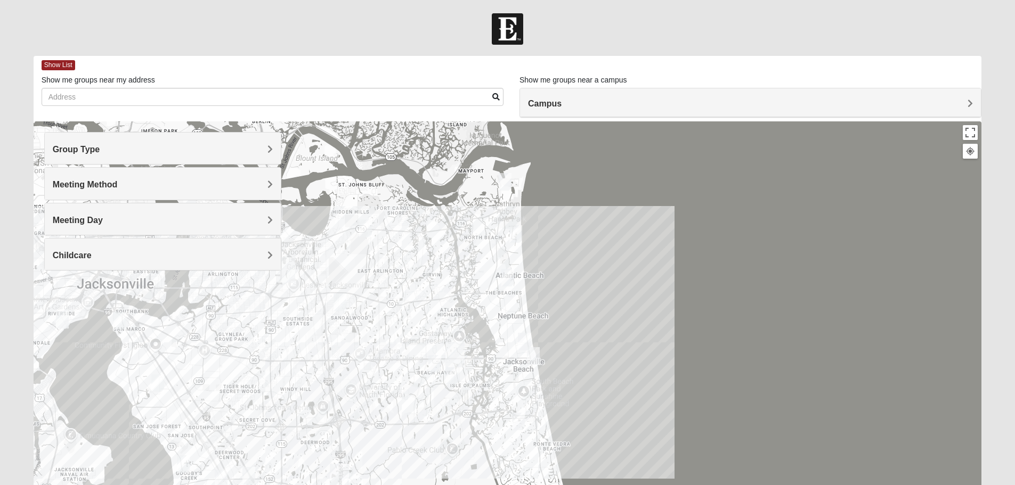
click at [455, 378] on img "Mixed Irish 32224" at bounding box center [451, 376] width 21 height 26
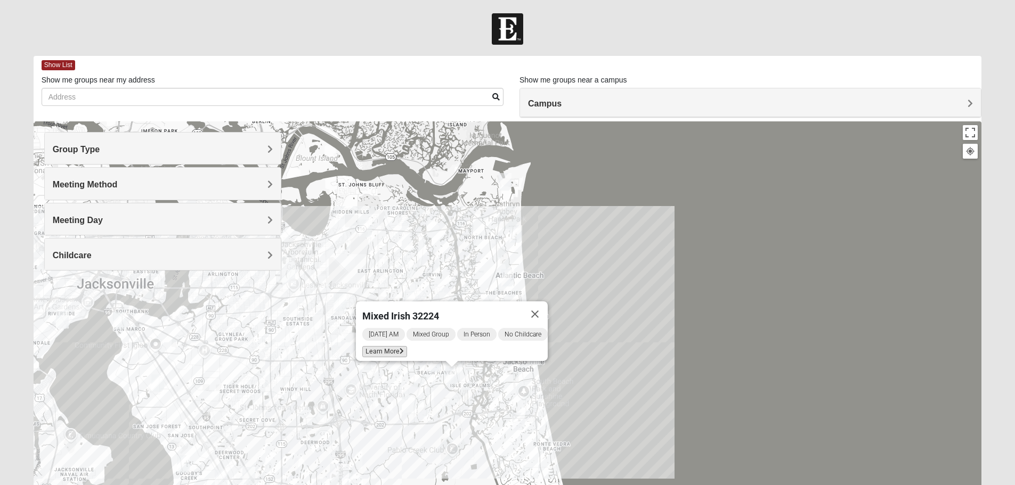
click at [378, 347] on span "Learn More" at bounding box center [384, 351] width 45 height 11
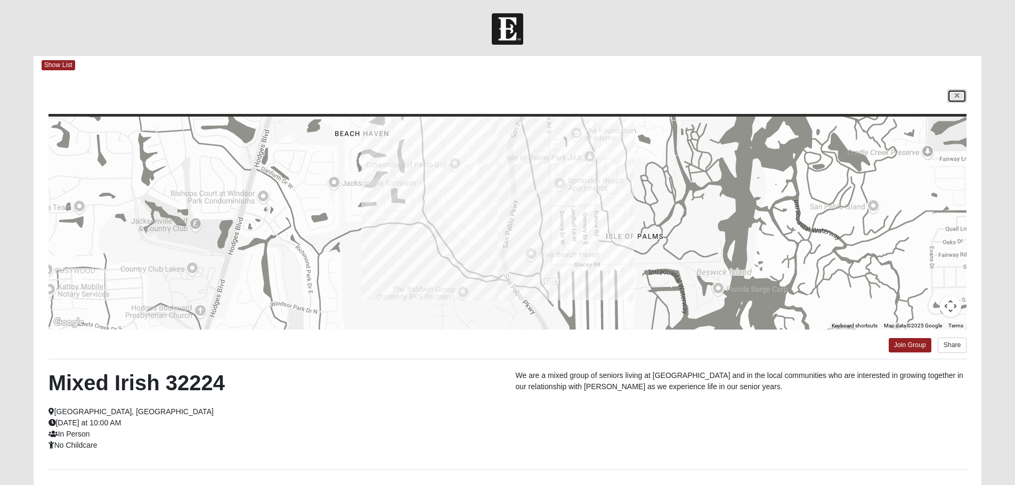
click at [959, 96] on icon at bounding box center [957, 96] width 4 height 6
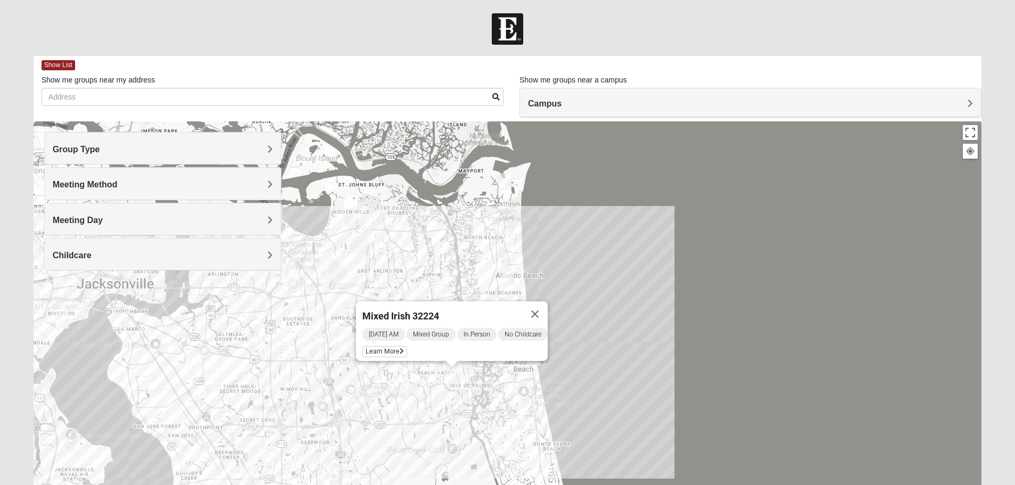
click at [431, 368] on img "Mixed Farrell 32224" at bounding box center [434, 364] width 21 height 26
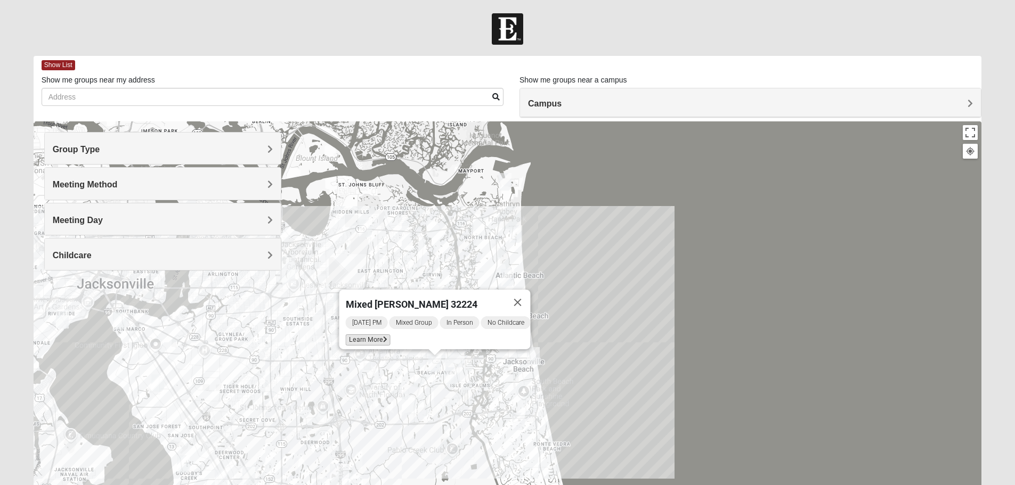
click at [365, 336] on span "Learn More" at bounding box center [367, 340] width 45 height 11
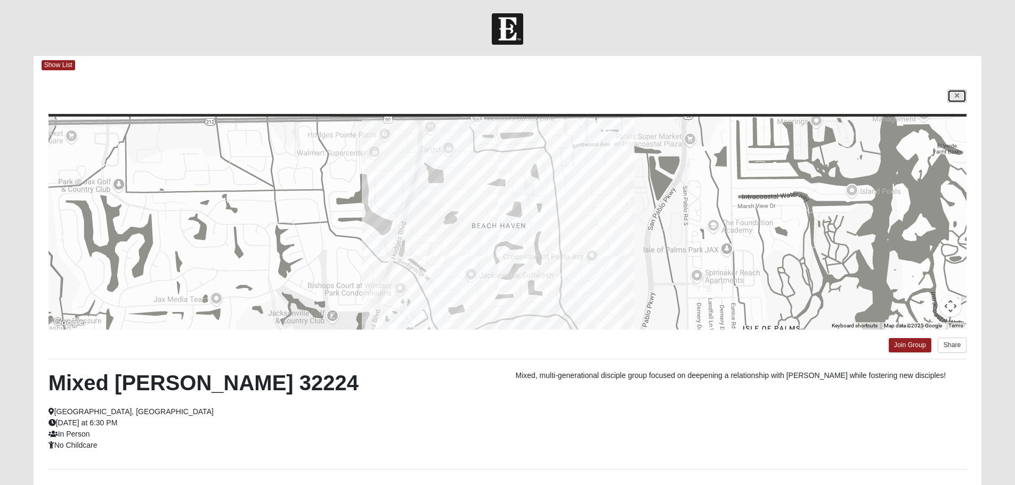
click at [960, 95] on link at bounding box center [957, 96] width 19 height 13
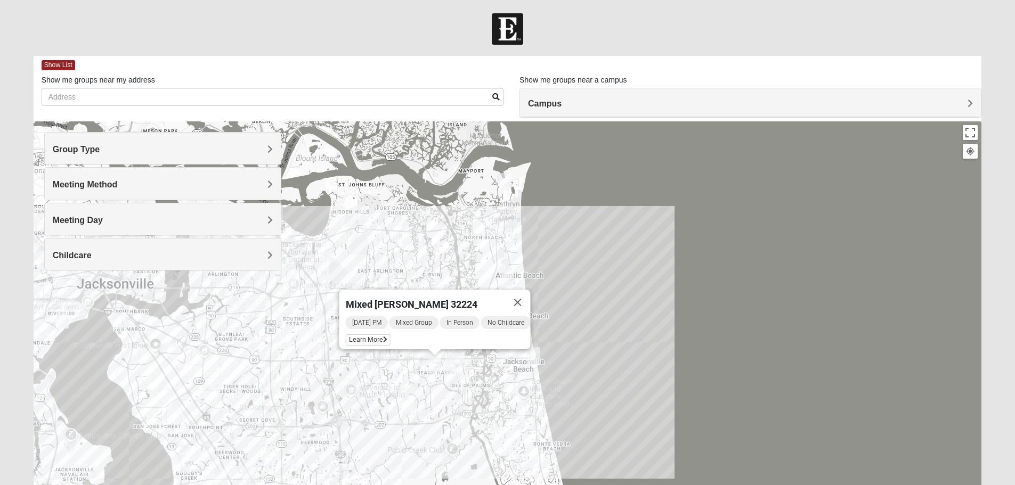
click at [378, 259] on div "Mixed [PERSON_NAME] 32224 [DATE] PM Mixed Group In Person No Childcare Learn Mo…" at bounding box center [508, 335] width 949 height 426
click at [523, 299] on button "Close" at bounding box center [518, 303] width 26 height 26
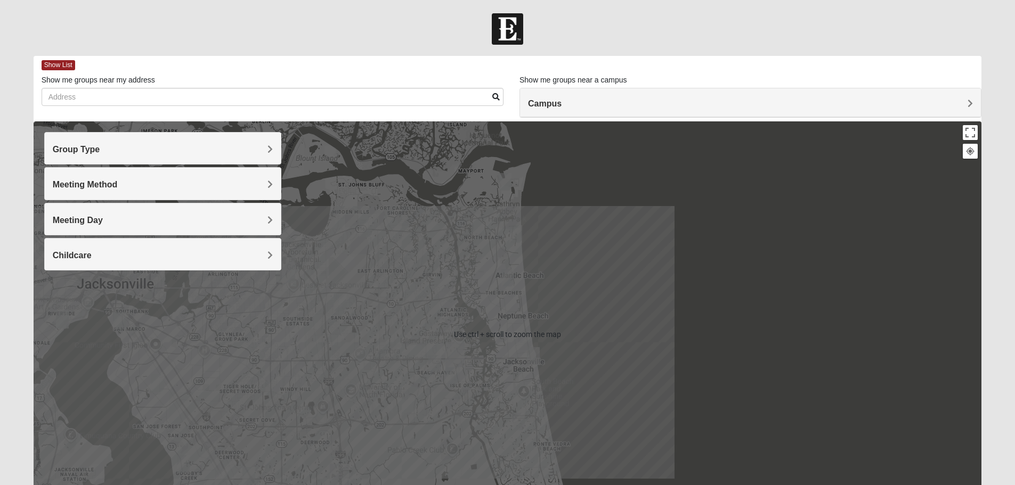
click at [400, 303] on div "To navigate, press the arrow keys." at bounding box center [508, 335] width 949 height 426
click at [400, 304] on div "To navigate, press the arrow keys." at bounding box center [508, 335] width 949 height 426
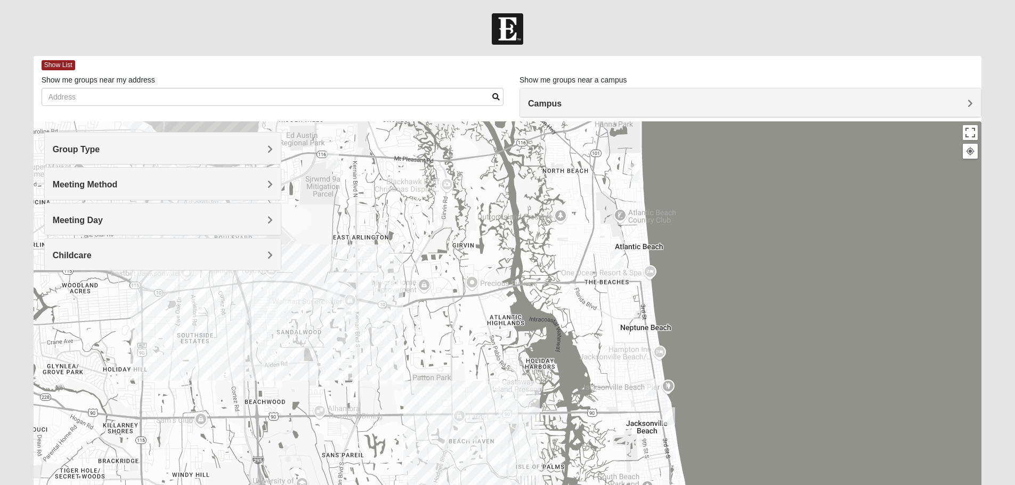
click at [346, 312] on img "Mixed Maytum 32246" at bounding box center [349, 314] width 21 height 26
click at [284, 284] on span "Learn More" at bounding box center [282, 289] width 45 height 11
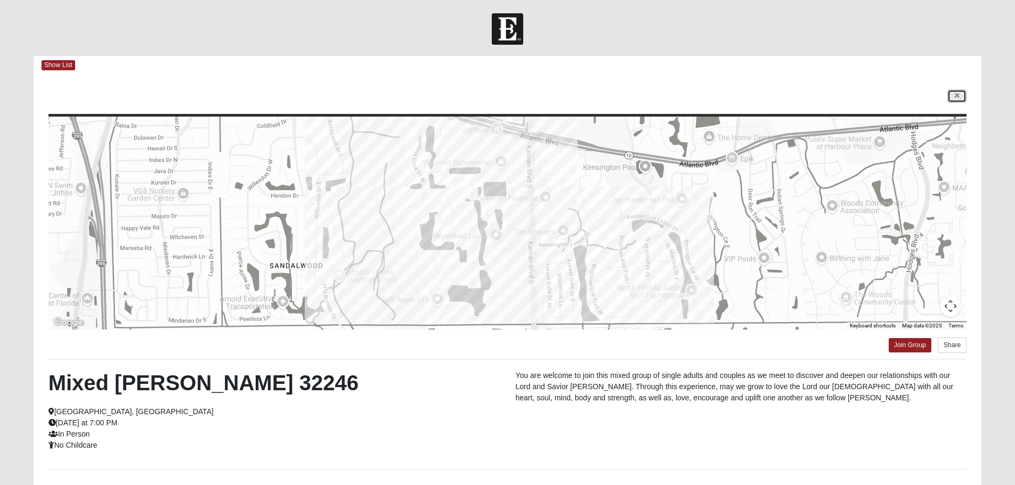
click at [953, 103] on link at bounding box center [957, 96] width 19 height 13
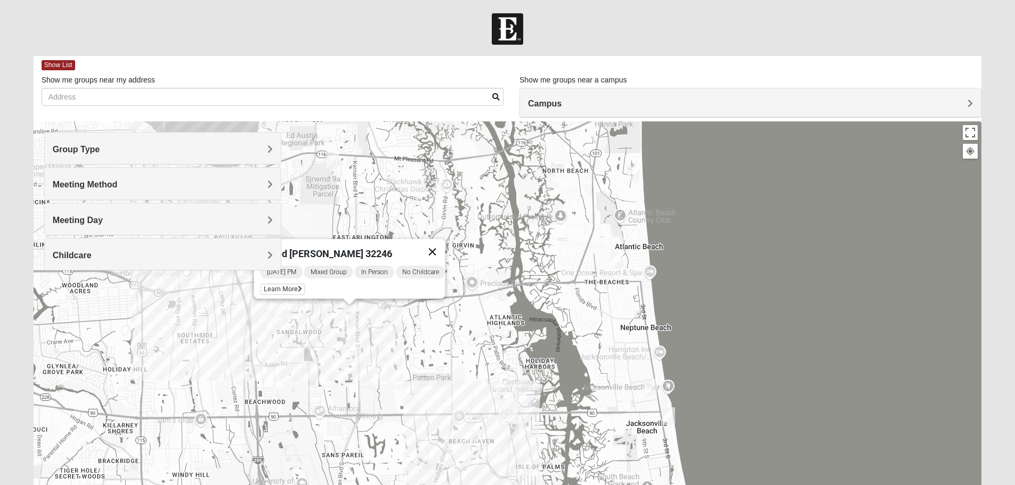
click at [445, 245] on button "Close" at bounding box center [432, 252] width 26 height 26
click at [339, 292] on img "Mixed Bell-Higgins 32246" at bounding box center [333, 292] width 21 height 26
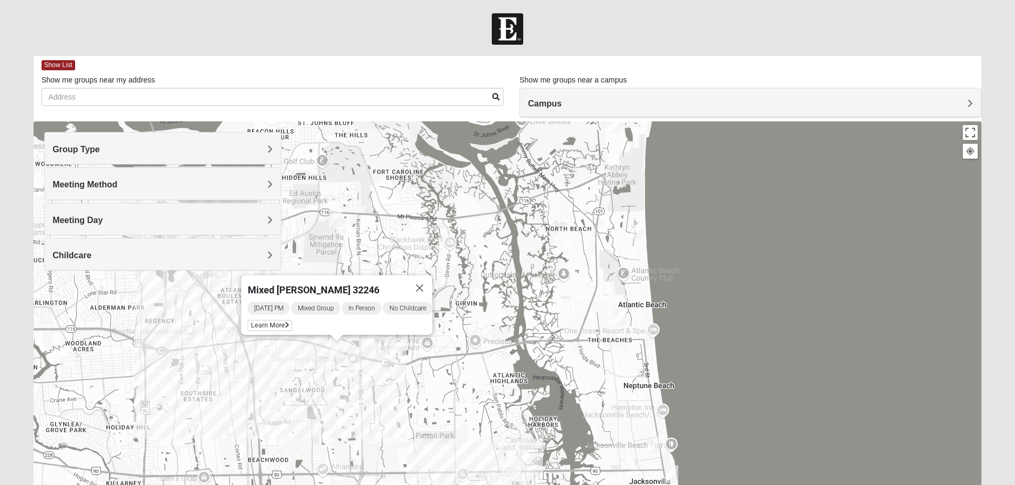
drag, startPoint x: 300, startPoint y: 331, endPoint x: 303, endPoint y: 390, distance: 59.2
click at [303, 390] on div "Mixed [PERSON_NAME] 32246 [DATE] PM Mixed Group In Person No Childcare Learn Mo…" at bounding box center [508, 335] width 949 height 426
click at [271, 320] on span "Learn More" at bounding box center [269, 325] width 45 height 11
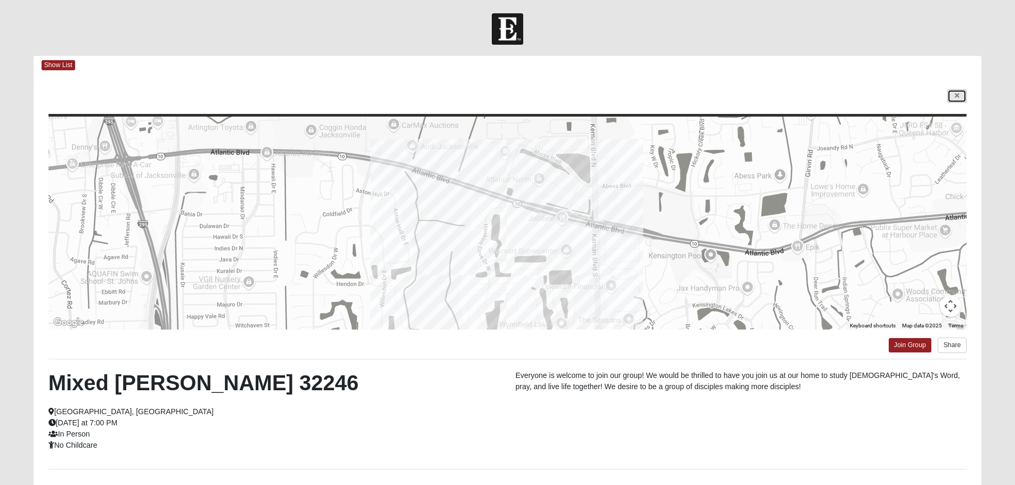
click at [961, 98] on link at bounding box center [957, 96] width 19 height 13
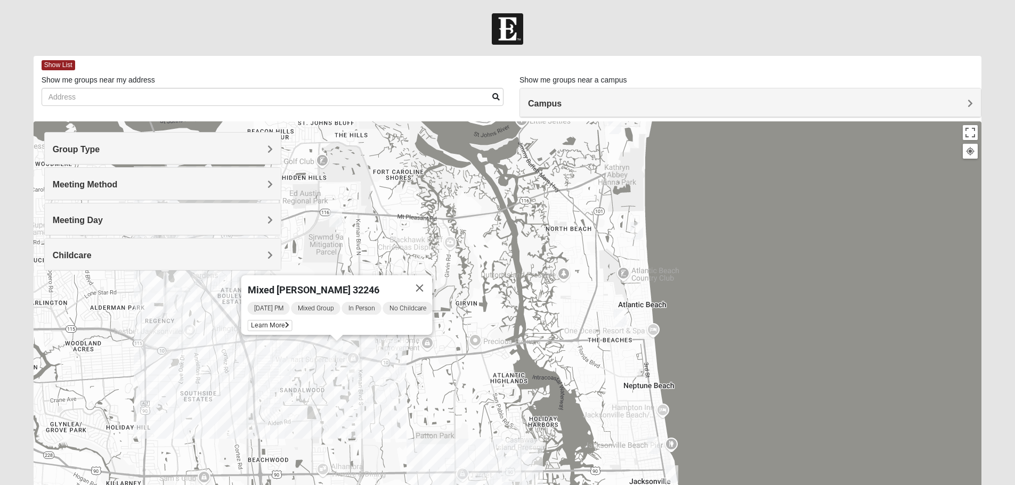
click at [288, 362] on img "Mixed Cossio/Maines 32246" at bounding box center [284, 367] width 21 height 26
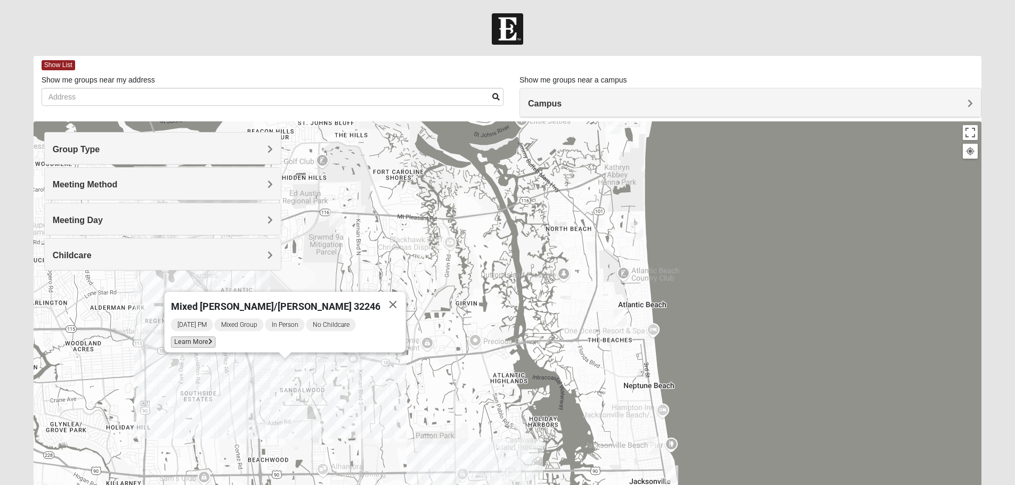
click at [215, 338] on span "Learn More" at bounding box center [193, 342] width 45 height 11
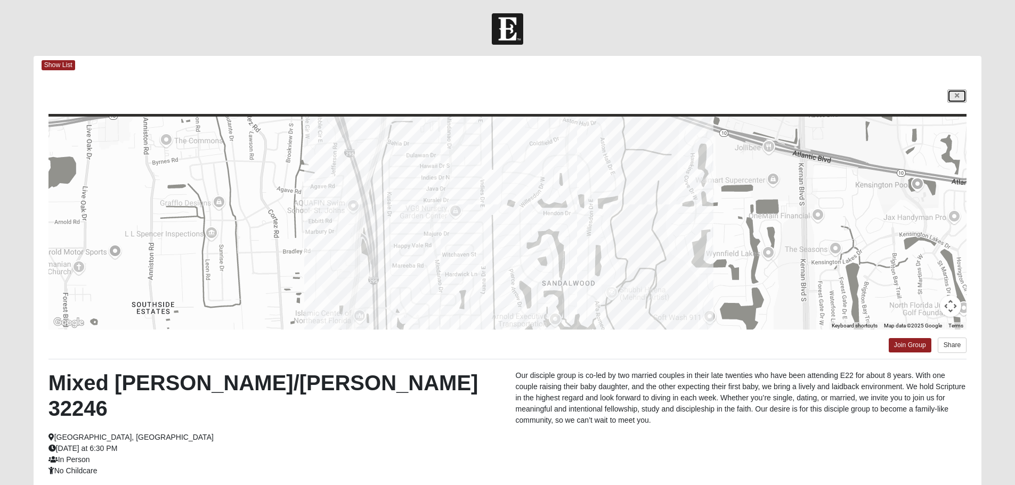
click at [958, 96] on icon at bounding box center [957, 96] width 4 height 6
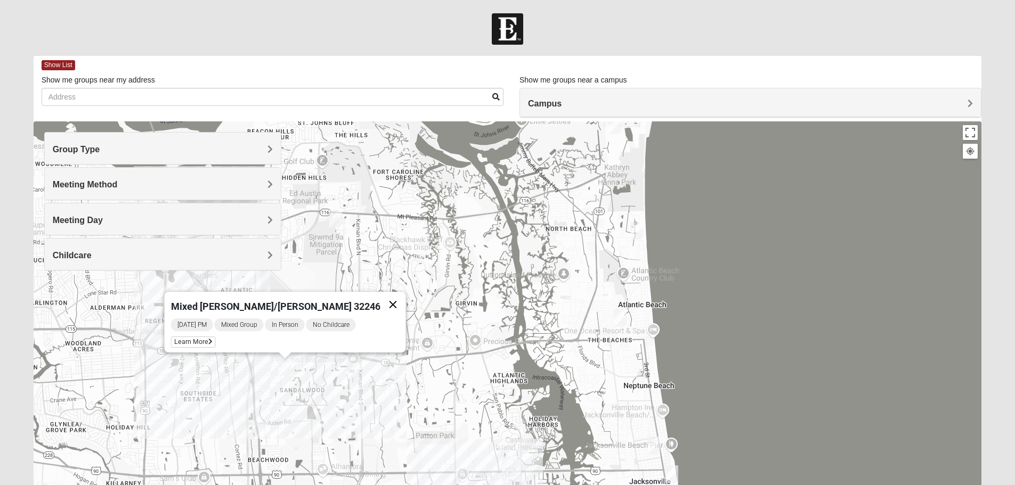
click at [382, 298] on button "Close" at bounding box center [393, 305] width 26 height 26
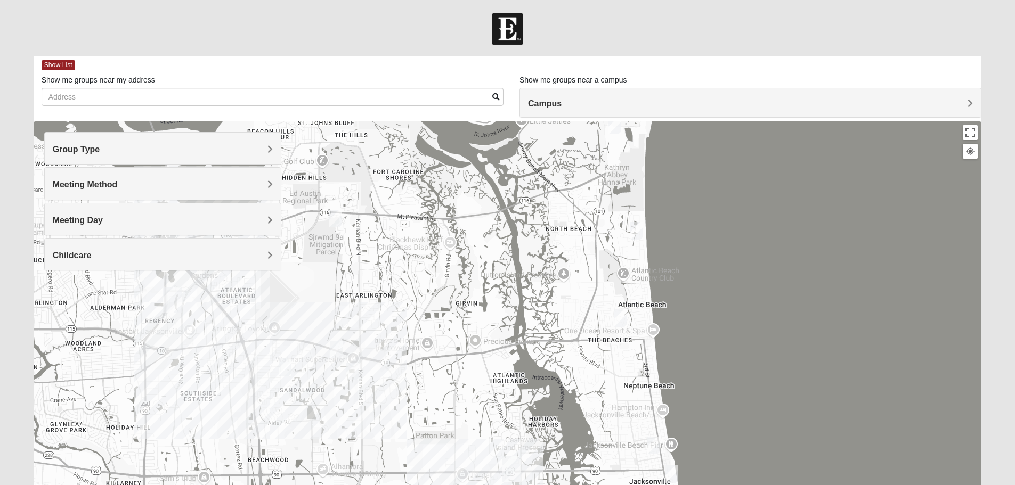
click at [288, 364] on img "Mixed Cossio/Maines 32246" at bounding box center [284, 367] width 21 height 26
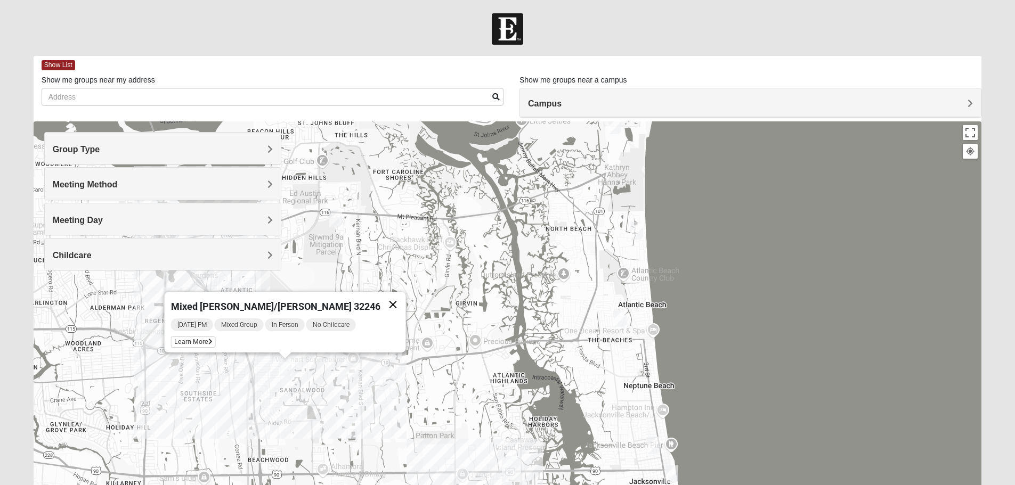
click at [383, 299] on button "Close" at bounding box center [393, 305] width 26 height 26
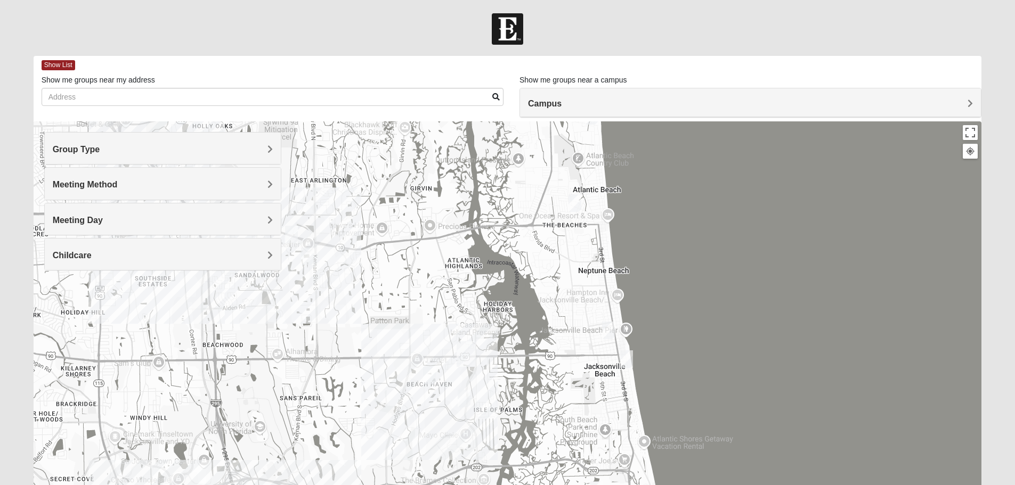
drag, startPoint x: 431, startPoint y: 349, endPoint x: 385, endPoint y: 231, distance: 125.9
click at [385, 231] on div at bounding box center [508, 335] width 949 height 426
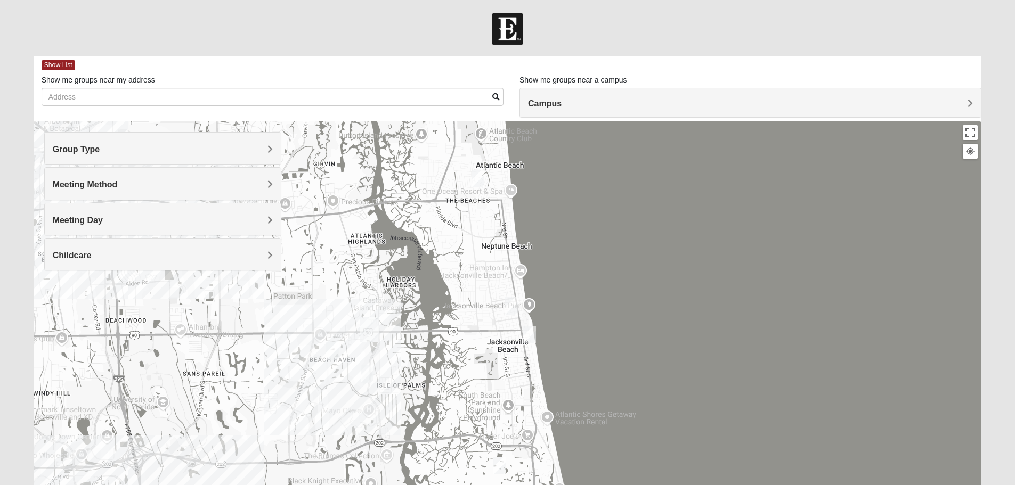
drag, startPoint x: 504, startPoint y: 312, endPoint x: 405, endPoint y: 288, distance: 102.1
click at [405, 288] on div at bounding box center [508, 335] width 949 height 426
click at [506, 307] on img "Mixed Holowicki 32233" at bounding box center [511, 306] width 21 height 26
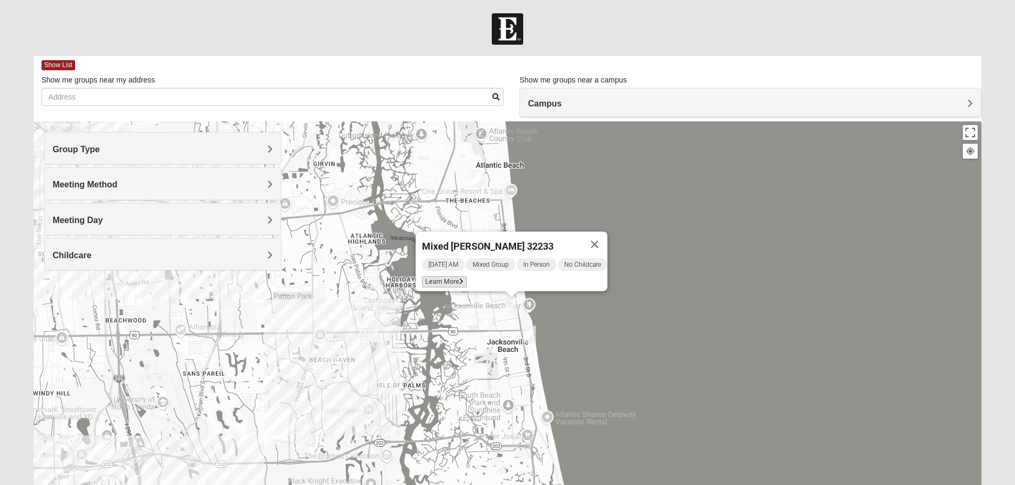
click at [452, 277] on span "Learn More" at bounding box center [444, 282] width 45 height 11
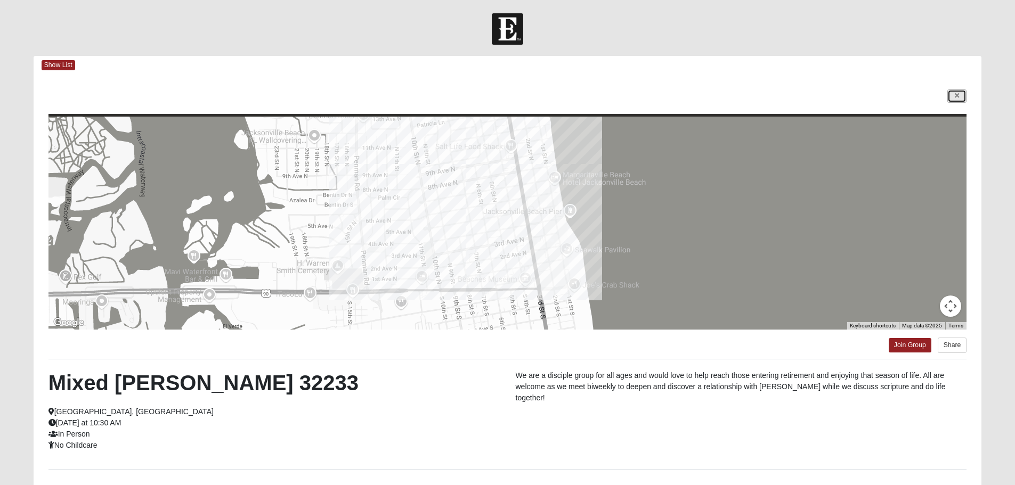
click at [960, 92] on link at bounding box center [957, 96] width 19 height 13
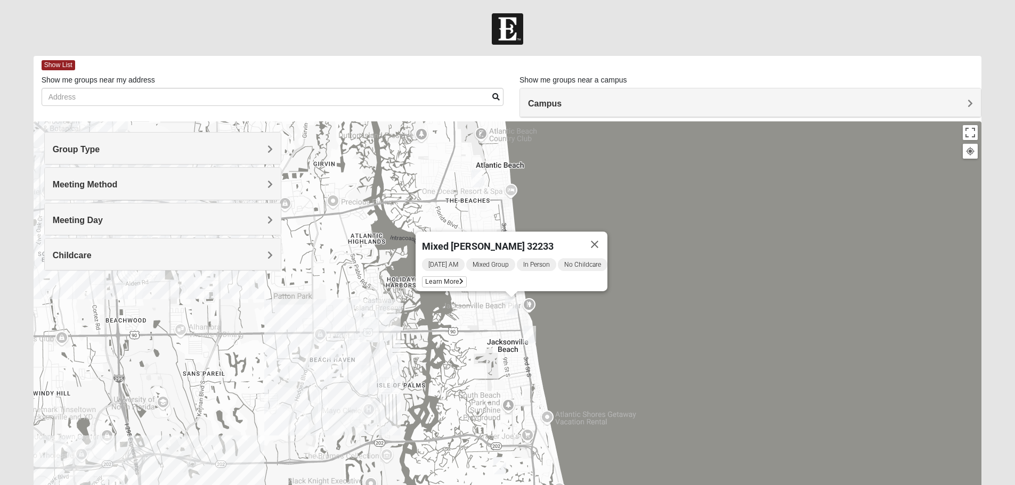
click at [407, 395] on div "Mixed [PERSON_NAME] 32233 [DATE] AM Mixed Group In Person No Childcare Learn Mo…" at bounding box center [508, 335] width 949 height 426
click at [529, 337] on img "Mixed Watkins 32250" at bounding box center [529, 335] width 21 height 26
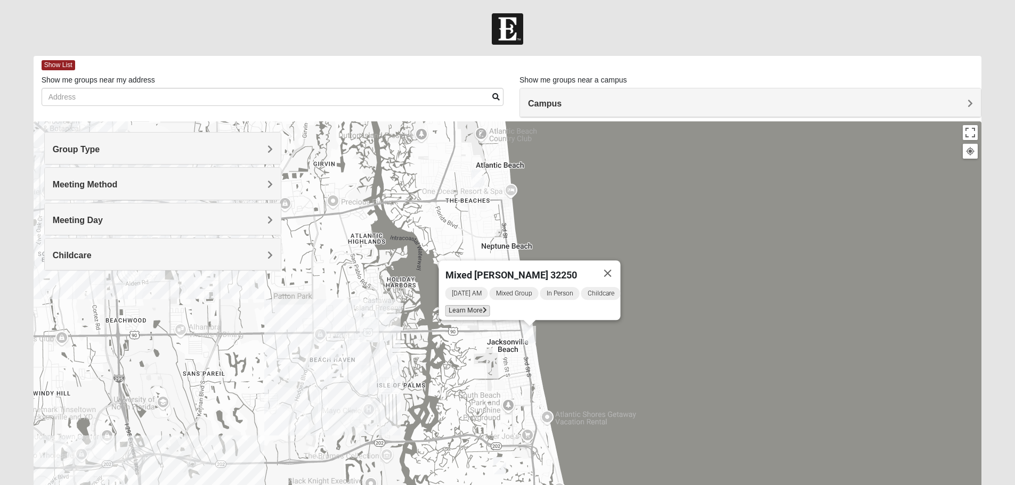
click at [462, 306] on span "Learn More" at bounding box center [467, 310] width 45 height 11
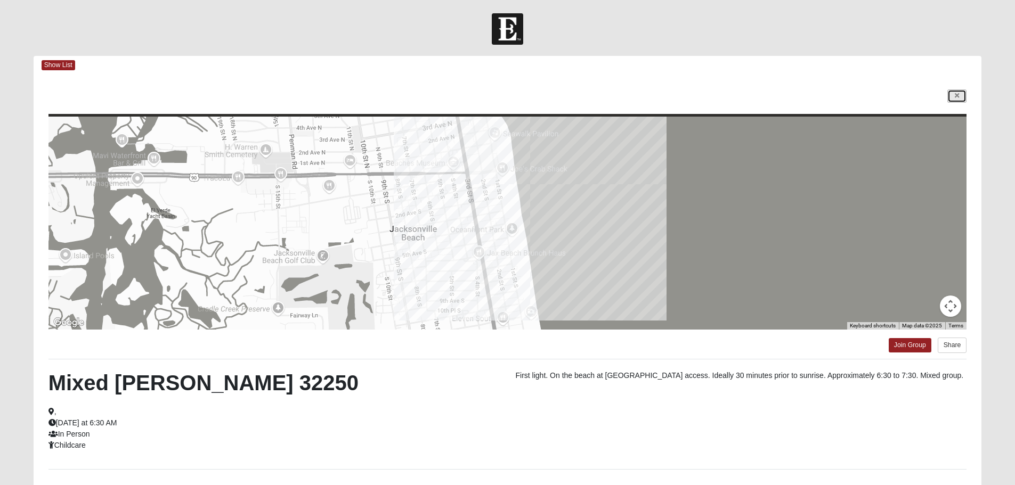
click at [950, 92] on link at bounding box center [957, 96] width 19 height 13
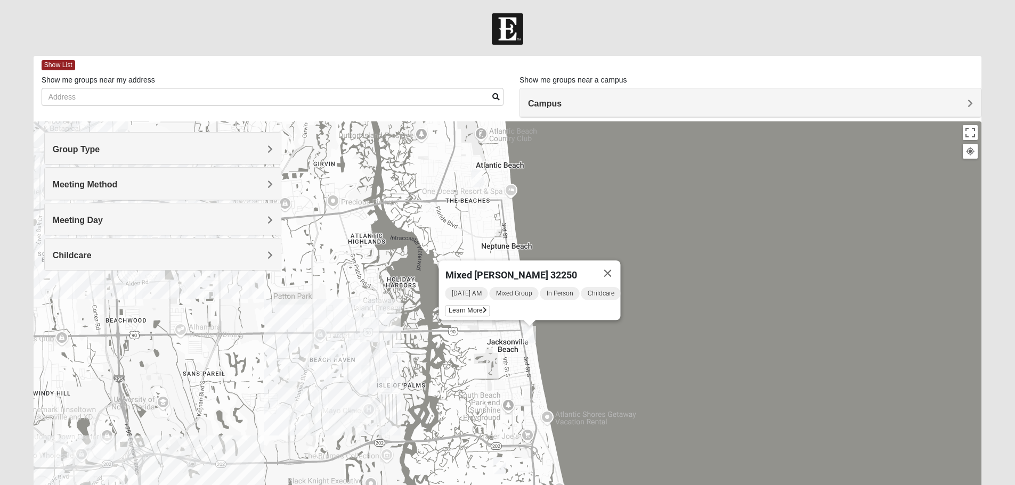
click at [481, 181] on img "Mixed Dennis 32233" at bounding box center [477, 179] width 21 height 26
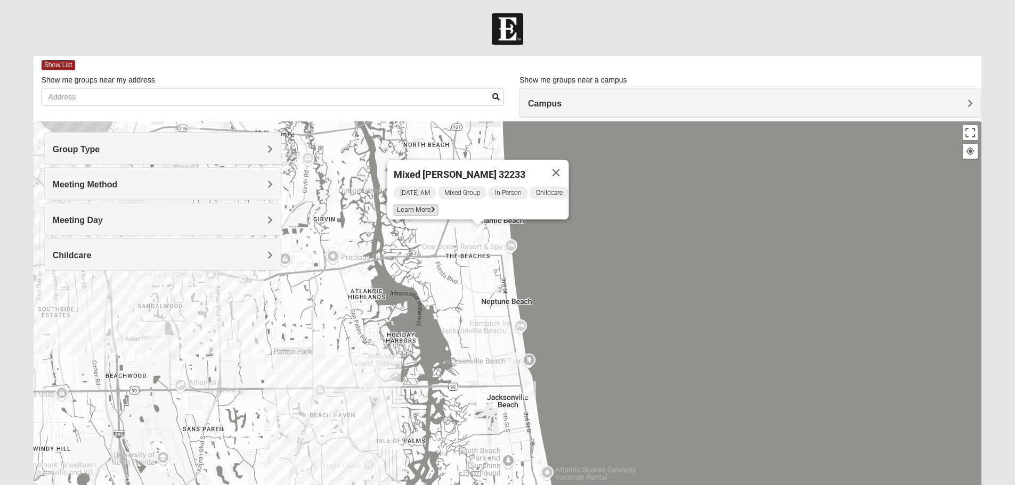
click at [422, 205] on span "Learn More" at bounding box center [415, 210] width 45 height 11
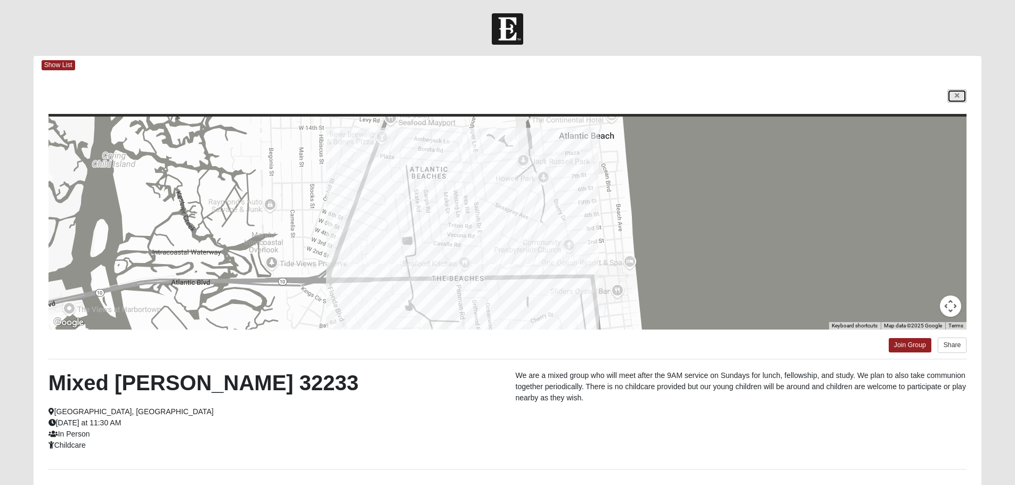
click at [957, 99] on icon at bounding box center [957, 96] width 4 height 6
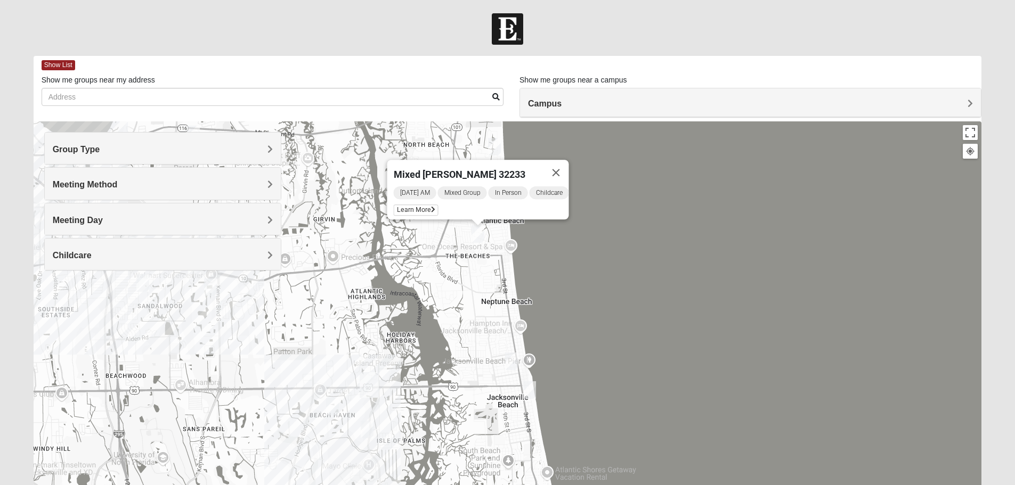
click at [333, 406] on img "Mixed Farrell 32224" at bounding box center [332, 407] width 21 height 26
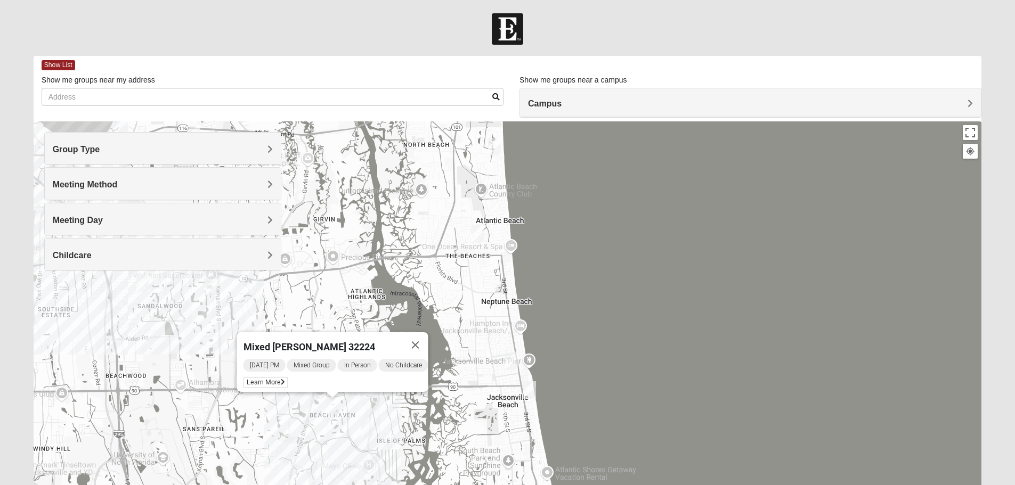
click at [261, 384] on div "[DATE] PM Mixed Group In Person No Childcare Learn More" at bounding box center [335, 375] width 185 height 34
click at [262, 382] on div "[DATE] PM Mixed Group In Person No Childcare Learn More" at bounding box center [335, 375] width 185 height 34
click at [265, 378] on span "Learn More" at bounding box center [265, 382] width 45 height 11
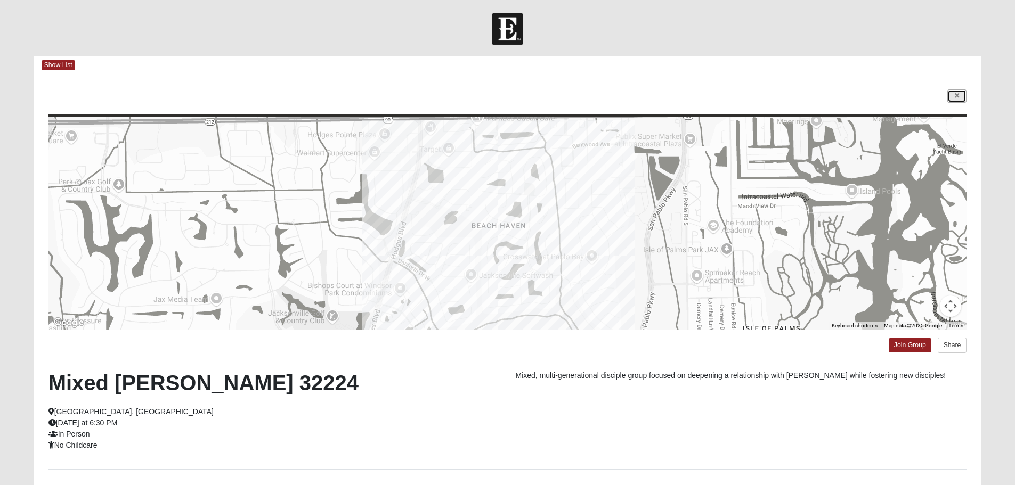
click at [951, 103] on link at bounding box center [957, 96] width 19 height 13
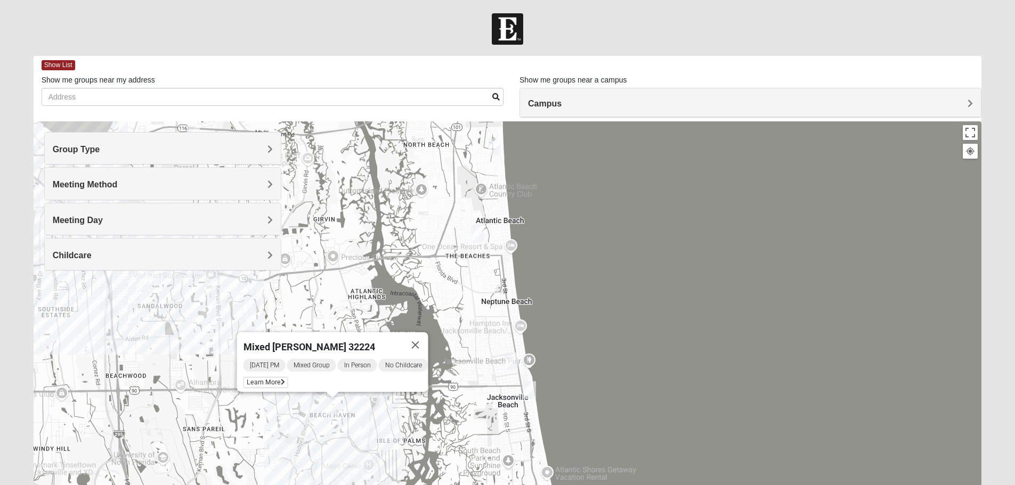
click at [368, 430] on img "Mixed Irish 32224" at bounding box center [367, 430] width 21 height 26
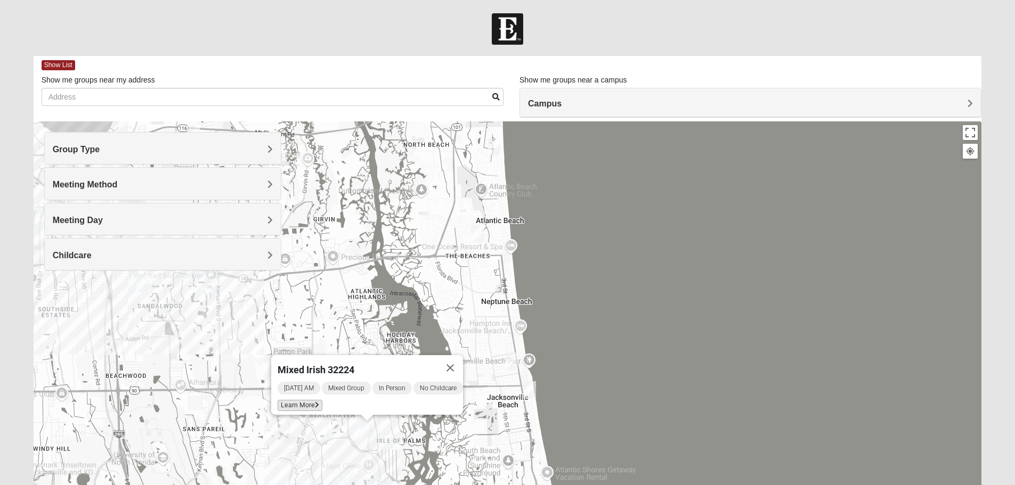
click at [304, 400] on span "Learn More" at bounding box center [300, 405] width 45 height 11
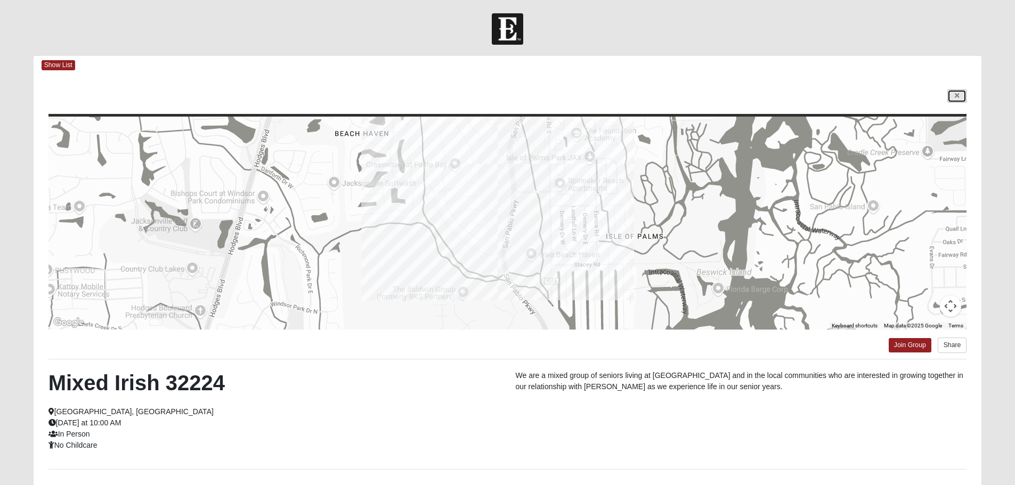
click at [953, 99] on link at bounding box center [957, 96] width 19 height 13
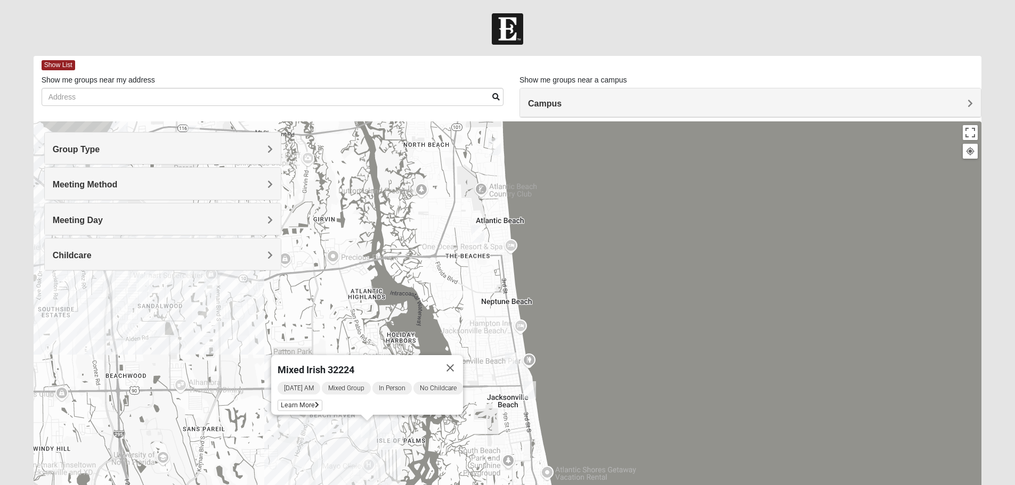
click at [466, 260] on div "Mixed Irish 32224 [DATE] AM Mixed Group In Person No Childcare Learn More" at bounding box center [508, 335] width 949 height 426
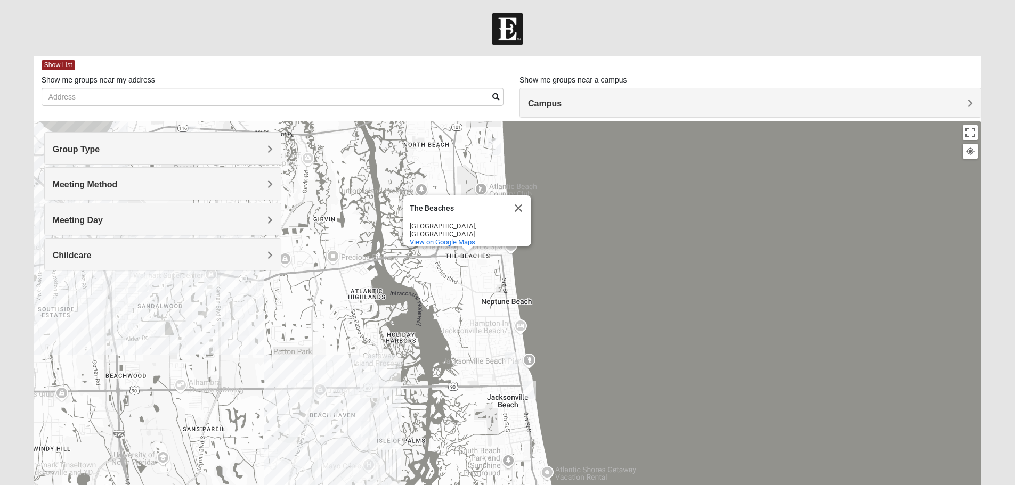
click at [456, 363] on div "The Beaches The Beaches [GEOGRAPHIC_DATA], [GEOGRAPHIC_DATA] View on Google Maps" at bounding box center [508, 335] width 949 height 426
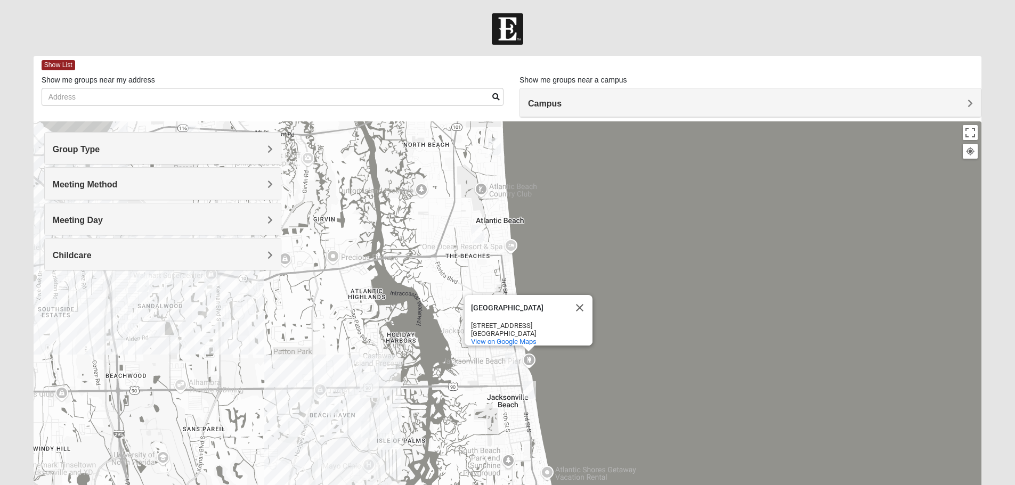
drag, startPoint x: 441, startPoint y: 347, endPoint x: 435, endPoint y: 216, distance: 131.2
click at [435, 216] on div "[GEOGRAPHIC_DATA] [GEOGRAPHIC_DATA] [STREET_ADDRESS] View on Google Maps" at bounding box center [508, 335] width 949 height 426
click at [381, 292] on div "[GEOGRAPHIC_DATA] [GEOGRAPHIC_DATA] [STREET_ADDRESS] View on Google Maps" at bounding box center [508, 335] width 949 height 426
click at [403, 316] on div "[GEOGRAPHIC_DATA] [GEOGRAPHIC_DATA] [STREET_ADDRESS] View on Google Maps" at bounding box center [508, 335] width 949 height 426
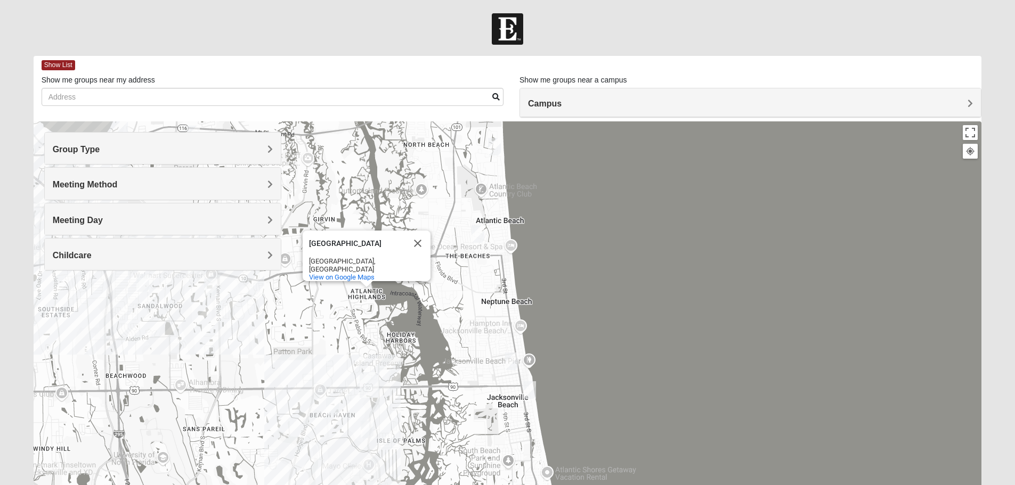
click at [417, 246] on button "Close" at bounding box center [418, 244] width 26 height 26
drag, startPoint x: 418, startPoint y: 333, endPoint x: 415, endPoint y: 243, distance: 90.1
click at [415, 243] on div at bounding box center [508, 335] width 949 height 426
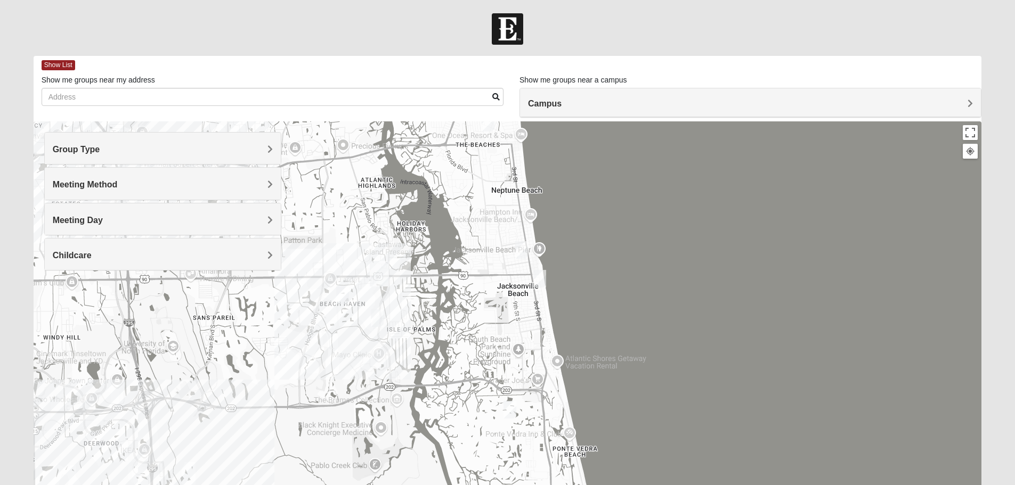
drag, startPoint x: 408, startPoint y: 303, endPoint x: 422, endPoint y: 189, distance: 114.8
click at [422, 189] on div at bounding box center [508, 335] width 949 height 426
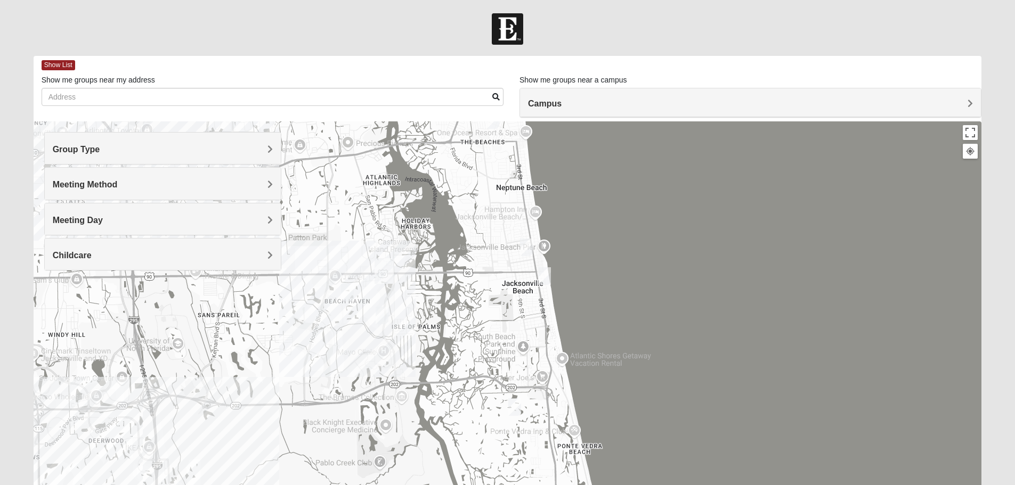
click at [427, 323] on div at bounding box center [508, 335] width 949 height 426
click at [518, 410] on img "Mixed Hays 32082" at bounding box center [514, 407] width 21 height 26
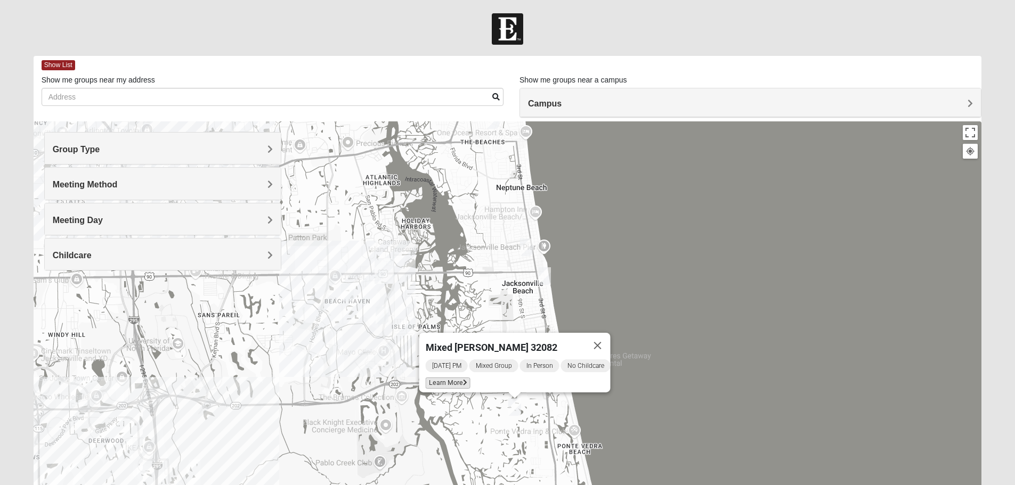
click at [454, 381] on span "Learn More" at bounding box center [447, 383] width 45 height 11
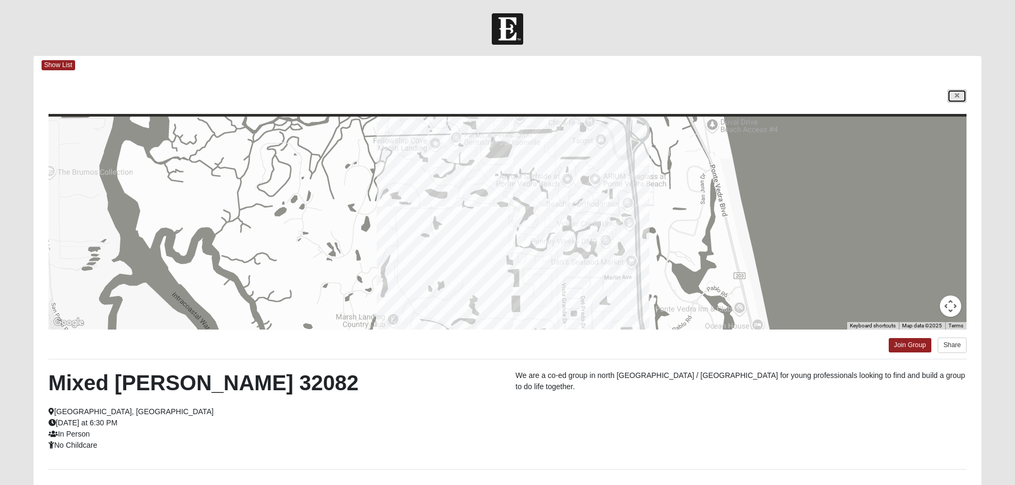
click at [959, 91] on link at bounding box center [957, 96] width 19 height 13
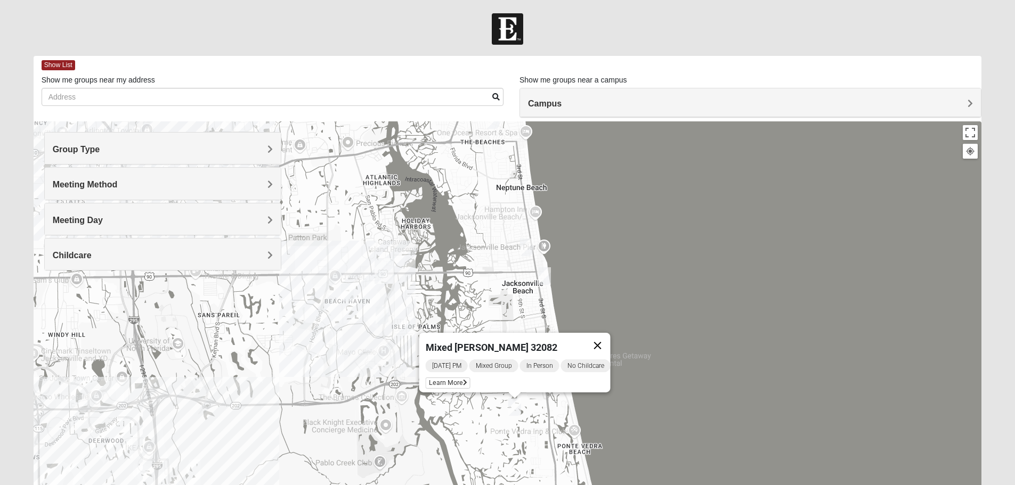
click at [605, 340] on button "Close" at bounding box center [598, 346] width 26 height 26
